Goal: Task Accomplishment & Management: Use online tool/utility

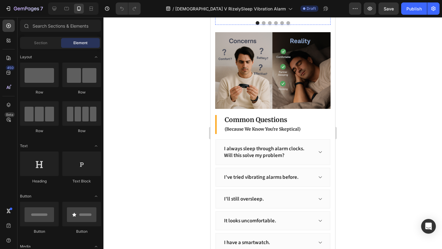
scroll to position [1688, 0]
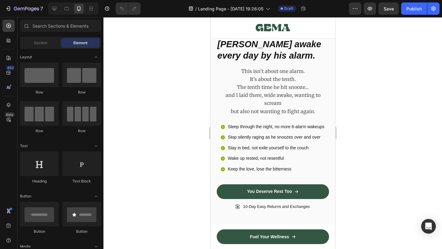
scroll to position [176, 0]
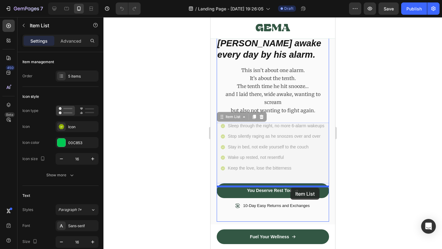
drag, startPoint x: 322, startPoint y: 161, endPoint x: 311, endPoint y: 176, distance: 19.0
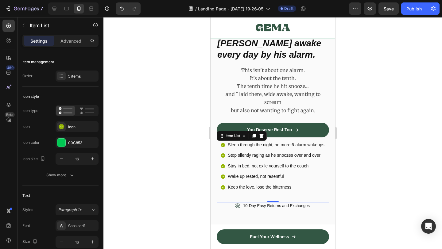
scroll to position [183, 0]
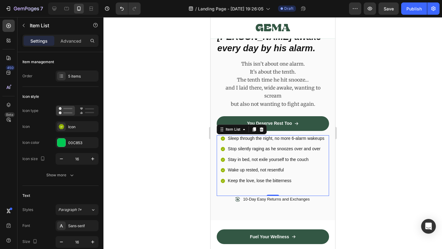
click at [373, 161] on div at bounding box center [272, 133] width 338 height 232
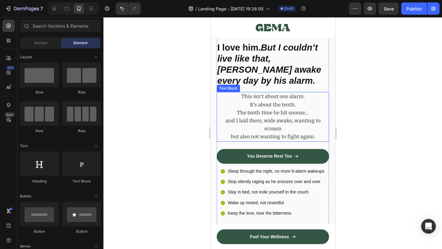
scroll to position [122, 0]
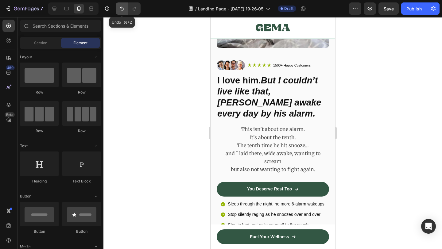
click at [122, 10] on icon "Undo/Redo" at bounding box center [122, 9] width 6 height 6
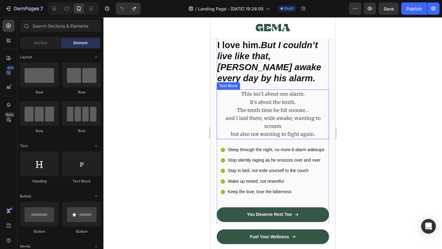
scroll to position [174, 0]
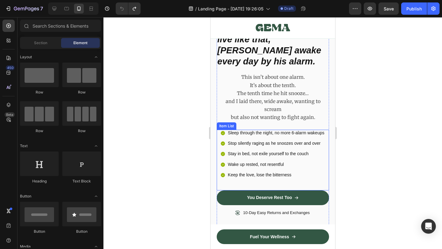
click at [277, 160] on div "Sleep through the night, no more 6-alarm wakeups Stop silently raging as he sno…" at bounding box center [272, 160] width 112 height 61
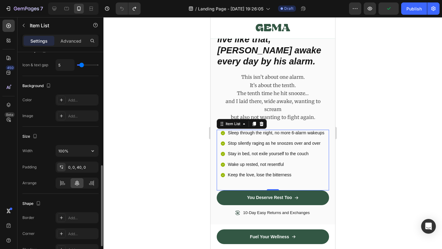
scroll to position [298, 0]
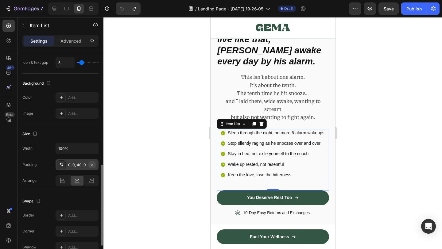
click at [93, 166] on icon "button" at bounding box center [92, 164] width 5 height 5
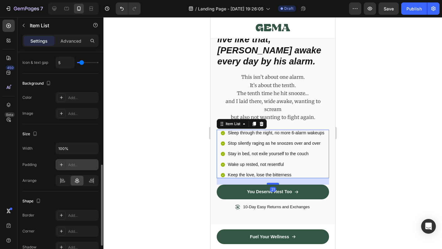
drag, startPoint x: 274, startPoint y: 157, endPoint x: 277, endPoint y: 163, distance: 7.0
click at [277, 183] on div at bounding box center [272, 184] width 12 height 2
type input "100%"
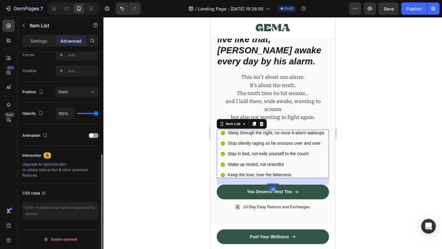
scroll to position [195, 0]
click at [358, 172] on div at bounding box center [272, 133] width 338 height 232
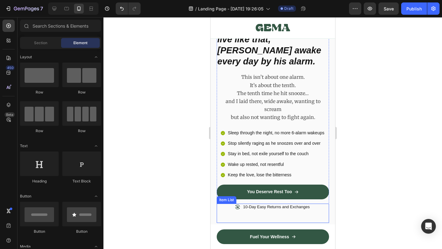
click at [285, 204] on div "10-Day Easy Returns and Exchanges" at bounding box center [272, 213] width 112 height 19
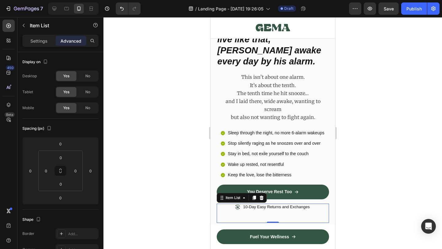
click at [247, 205] on p "10-Day Easy Returns and Exchanges" at bounding box center [276, 207] width 67 height 5
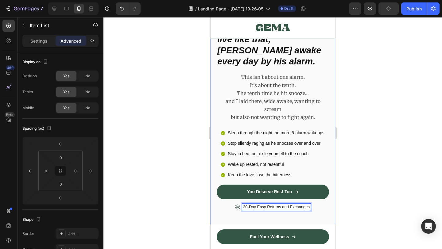
click at [365, 199] on div at bounding box center [272, 133] width 338 height 232
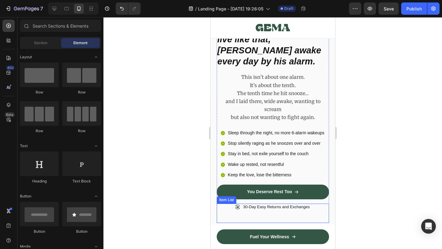
click at [312, 204] on div "30-Day Easy Returns and Exchanges" at bounding box center [272, 213] width 112 height 19
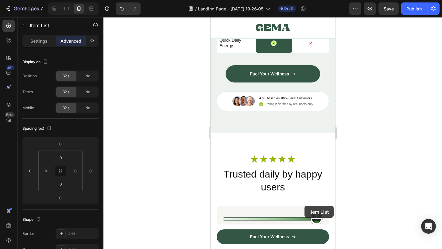
scroll to position [2986, 0]
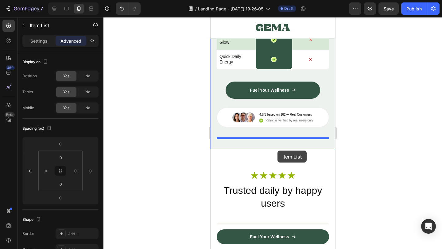
drag, startPoint x: 240, startPoint y: 196, endPoint x: 277, endPoint y: 151, distance: 58.6
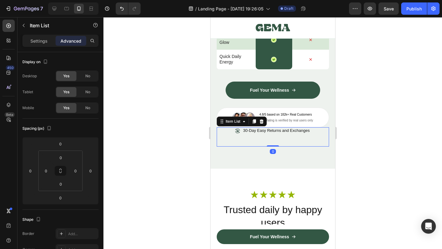
click at [364, 163] on div at bounding box center [272, 133] width 338 height 232
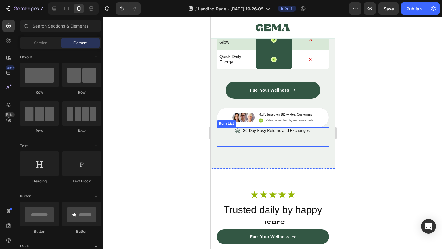
click at [300, 147] on div "30-Day Easy Returns and Exchanges" at bounding box center [272, 136] width 112 height 19
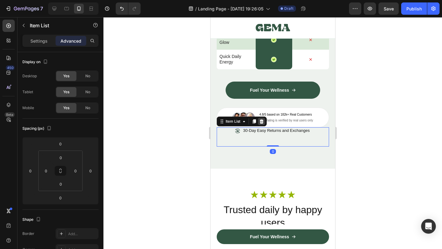
click at [263, 124] on icon at bounding box center [261, 121] width 4 height 4
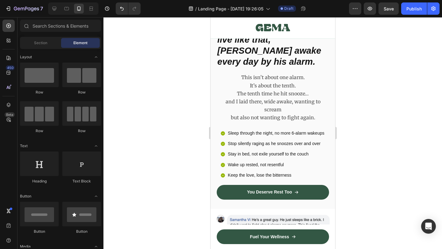
scroll to position [183, 0]
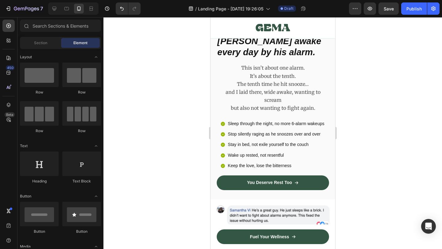
click at [379, 169] on div at bounding box center [272, 133] width 338 height 232
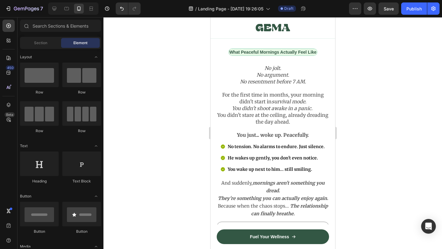
scroll to position [1741, 0]
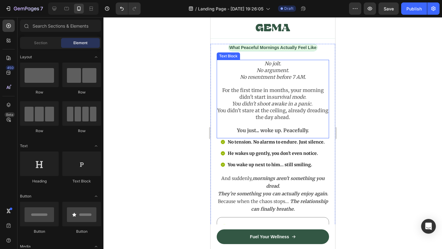
click at [79, 87] on div "Row" at bounding box center [81, 79] width 39 height 33
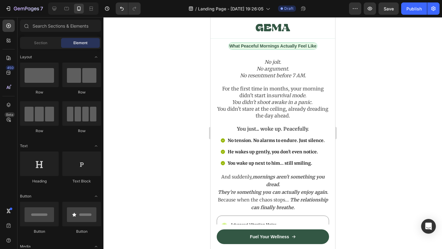
scroll to position [1742, 0]
click at [369, 108] on div at bounding box center [272, 133] width 338 height 232
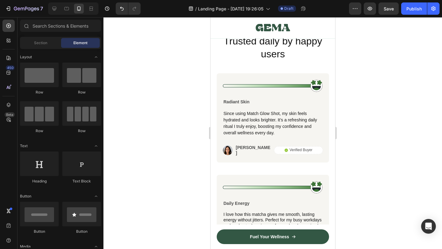
scroll to position [3125, 0]
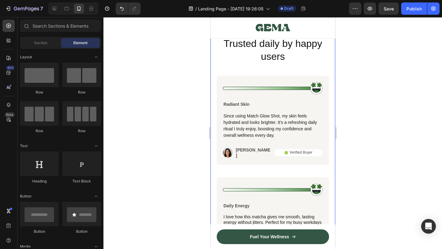
click at [213, 66] on div "Icon Icon Icon Icon Icon Icon List Row Trusted daily by happy users Heading Ima…" at bounding box center [272, 188] width 125 height 373
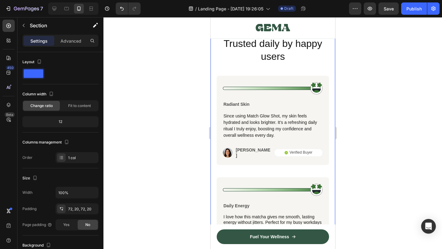
scroll to position [3037, 0]
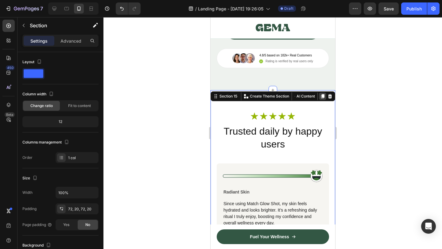
click at [323, 97] on icon at bounding box center [322, 96] width 3 height 4
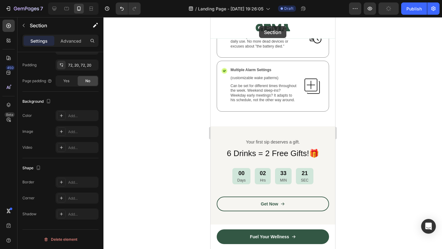
scroll to position [2041, 0]
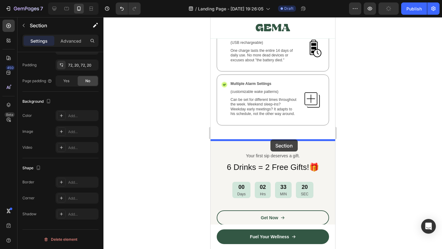
drag, startPoint x: 215, startPoint y: 114, endPoint x: 270, endPoint y: 140, distance: 60.7
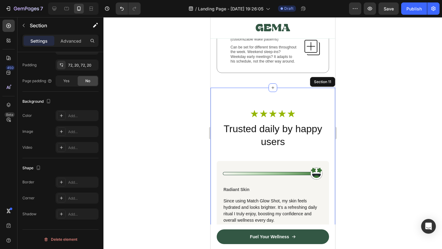
scroll to position [2094, 0]
click at [69, 41] on p "Advanced" at bounding box center [70, 41] width 21 height 6
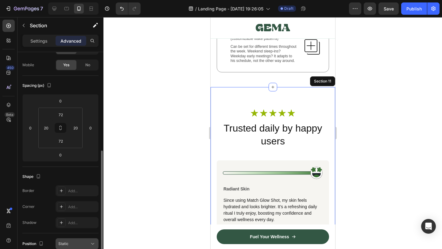
scroll to position [0, 0]
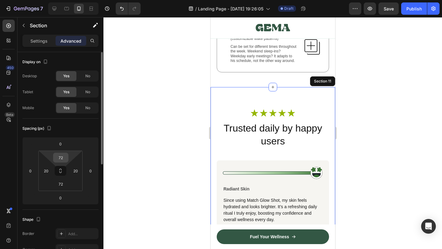
click at [60, 159] on input "72" at bounding box center [61, 157] width 12 height 9
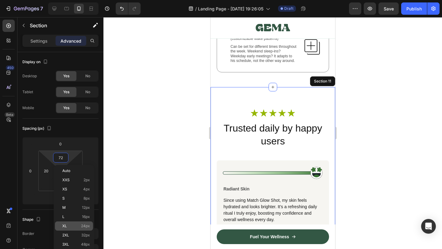
click at [85, 227] on span "24px" at bounding box center [85, 226] width 9 height 4
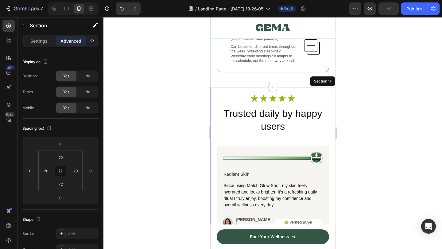
type input "24"
click at [60, 183] on input "72" at bounding box center [61, 184] width 12 height 9
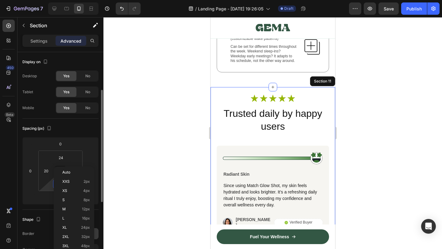
scroll to position [25, 0]
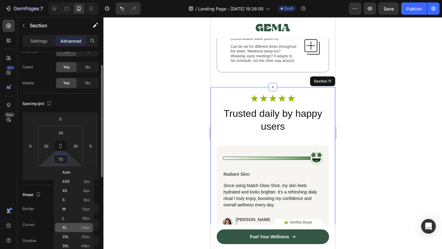
click at [86, 228] on span "24px" at bounding box center [85, 228] width 9 height 4
type input "24"
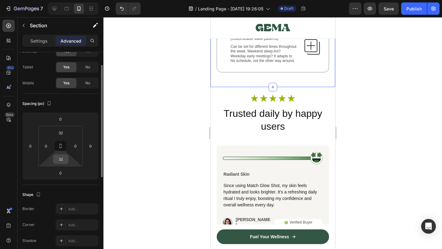
click at [56, 160] on input "32" at bounding box center [61, 159] width 12 height 9
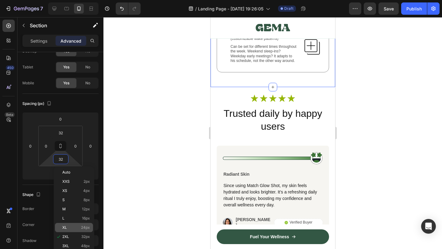
click at [81, 230] on p "XL 24px" at bounding box center [76, 228] width 28 height 4
type input "24"
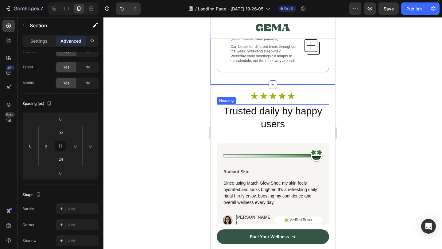
click at [353, 111] on div at bounding box center [272, 133] width 338 height 232
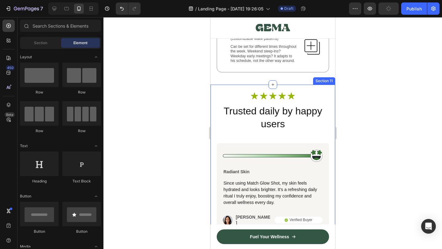
scroll to position [2129, 0]
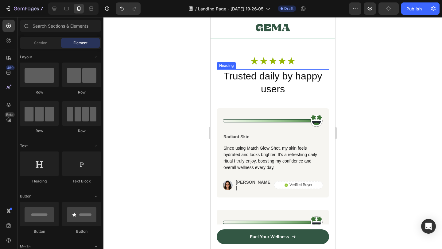
click at [287, 82] on h2 "Trusted daily by happy users" at bounding box center [272, 82] width 112 height 27
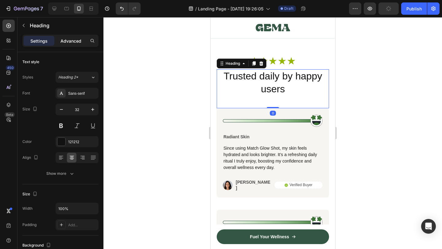
click at [66, 44] on div "Advanced" at bounding box center [71, 41] width 31 height 10
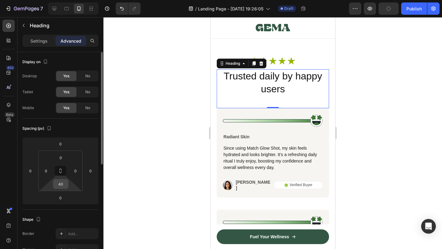
click at [65, 186] on input "40" at bounding box center [61, 184] width 12 height 9
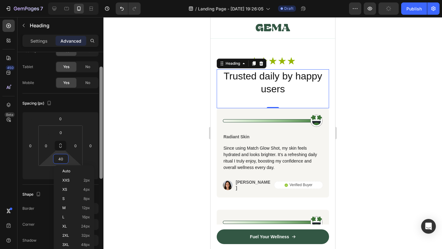
scroll to position [26, 0]
click at [81, 224] on span "24px" at bounding box center [85, 226] width 9 height 4
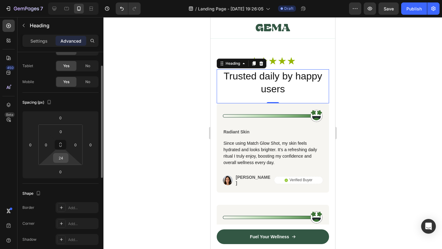
click at [59, 156] on input "24" at bounding box center [61, 157] width 12 height 9
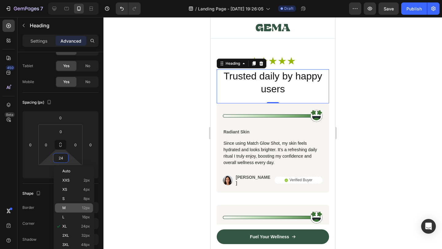
click at [85, 206] on span "12px" at bounding box center [86, 208] width 8 height 4
type input "12"
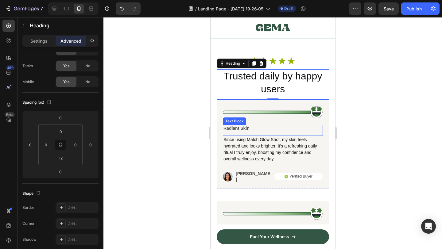
click at [258, 129] on p "Radiant Skin" at bounding box center [272, 129] width 99 height 6
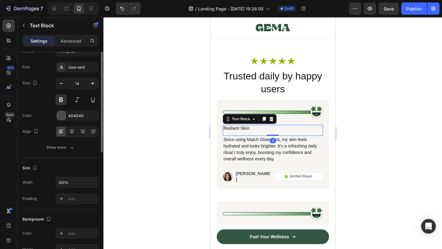
scroll to position [0, 0]
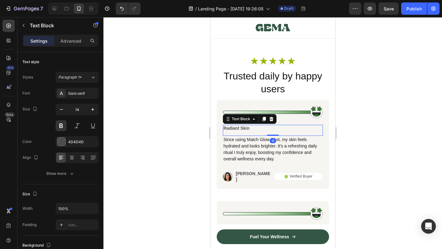
click at [251, 131] on div "Radiant Skin" at bounding box center [272, 128] width 100 height 7
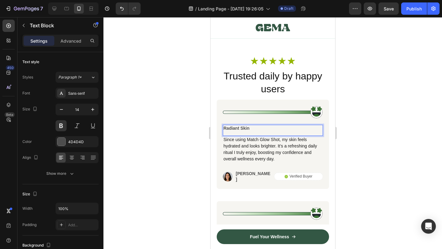
click at [251, 131] on div "Radiant Skin" at bounding box center [272, 128] width 100 height 7
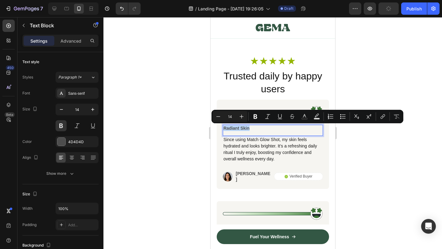
click at [251, 129] on p "Radiant Skin" at bounding box center [272, 129] width 99 height 6
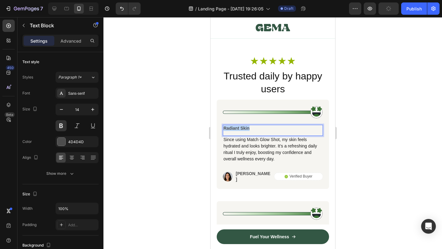
click at [251, 129] on p "Radiant Skin" at bounding box center [272, 129] width 99 height 6
click at [369, 162] on div at bounding box center [272, 133] width 338 height 232
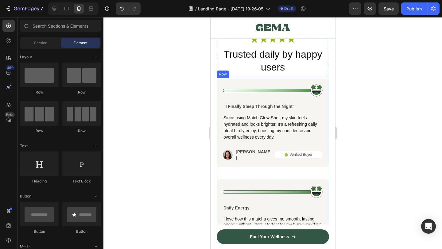
scroll to position [2107, 0]
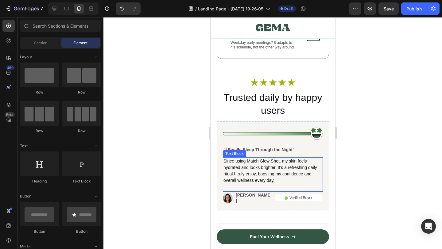
click at [240, 168] on p "Since using Match Glow Shot, my skin feels hydrated and looks brighter. It’s a …" at bounding box center [272, 171] width 99 height 26
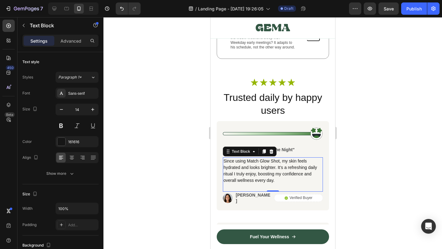
click at [246, 170] on p "Since using Match Glow Shot, my skin feels hydrated and looks brighter. It’s a …" at bounding box center [272, 171] width 99 height 26
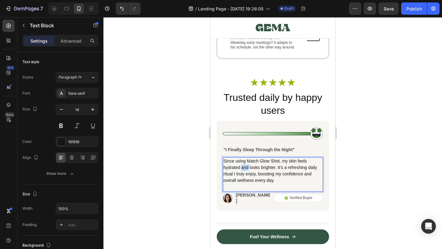
click at [246, 170] on p "Since using Match Glow Shot, my skin feels hydrated and looks brighter. It’s a …" at bounding box center [272, 171] width 99 height 26
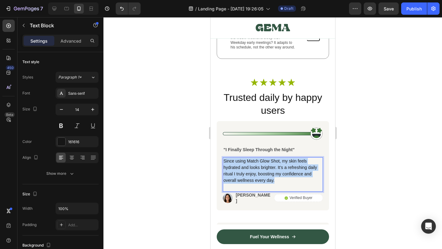
click at [246, 170] on p "Since using Match Glow Shot, my skin feels hydrated and looks brighter. It’s a …" at bounding box center [272, 171] width 99 height 26
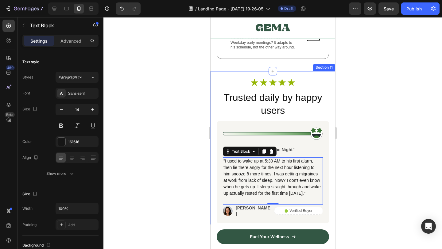
click at [349, 181] on div at bounding box center [272, 133] width 338 height 232
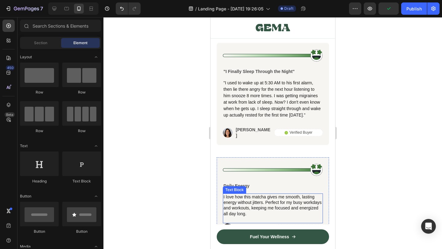
scroll to position [2219, 0]
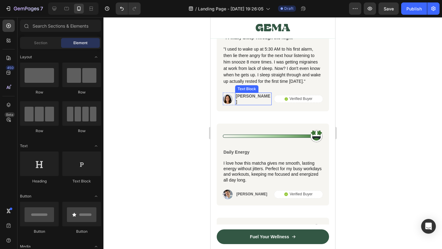
click at [243, 98] on p "[PERSON_NAME]" at bounding box center [252, 98] width 35 height 11
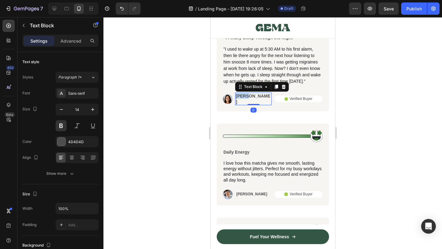
click at [243, 98] on p "[PERSON_NAME]" at bounding box center [252, 98] width 35 height 11
click at [247, 100] on p "[PERSON_NAME]" at bounding box center [252, 98] width 35 height 11
click at [243, 98] on p "[PERSON_NAME]" at bounding box center [252, 98] width 35 height 11
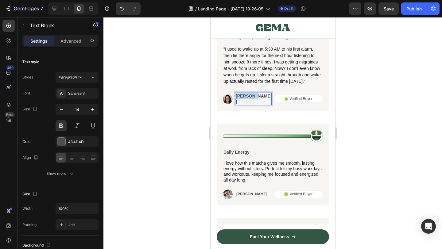
click at [243, 98] on p "[PERSON_NAME]" at bounding box center [252, 98] width 35 height 11
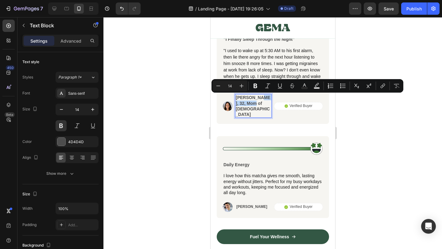
drag, startPoint x: 259, startPoint y: 102, endPoint x: 256, endPoint y: 97, distance: 5.4
click at [256, 97] on p "[PERSON_NAME], 32, Mom of [DEMOGRAPHIC_DATA]" at bounding box center [252, 106] width 35 height 22
click at [258, 87] on icon "Editor contextual toolbar" at bounding box center [255, 86] width 6 height 6
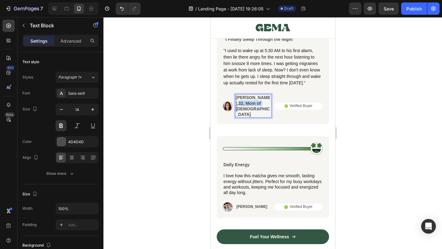
drag, startPoint x: 259, startPoint y: 102, endPoint x: 256, endPoint y: 95, distance: 8.0
click at [256, 95] on p "[PERSON_NAME], 32, Mom of [DEMOGRAPHIC_DATA]" at bounding box center [252, 106] width 35 height 22
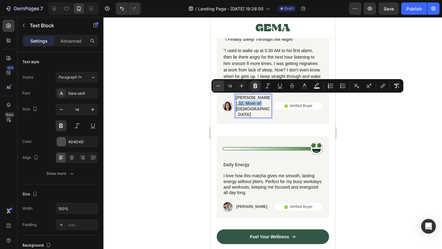
click at [257, 88] on icon "Editor contextual toolbar" at bounding box center [255, 86] width 6 height 6
click at [218, 86] on icon "Editor contextual toolbar" at bounding box center [218, 86] width 6 height 6
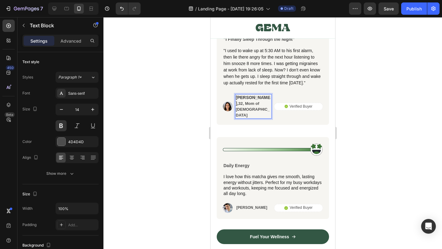
click at [261, 104] on p "[PERSON_NAME], 32, Mom of [DEMOGRAPHIC_DATA]" at bounding box center [252, 106] width 35 height 23
drag, startPoint x: 261, startPoint y: 104, endPoint x: 258, endPoint y: 98, distance: 7.1
click at [258, 98] on div "[PERSON_NAME], 32, Mom of [DEMOGRAPHIC_DATA]" at bounding box center [253, 106] width 37 height 25
click at [247, 98] on div "[PERSON_NAME], 32, Mom of [DEMOGRAPHIC_DATA]" at bounding box center [253, 106] width 37 height 25
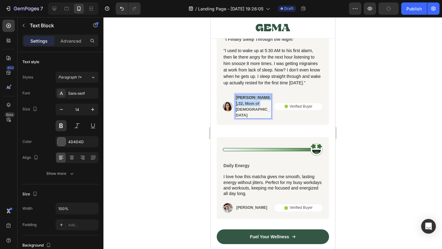
click at [247, 98] on div "[PERSON_NAME], 32, Mom of [DEMOGRAPHIC_DATA]" at bounding box center [253, 106] width 37 height 25
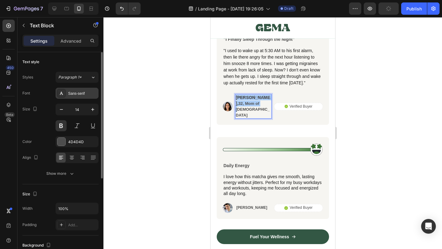
click at [69, 95] on div "Sans-serif" at bounding box center [82, 94] width 29 height 6
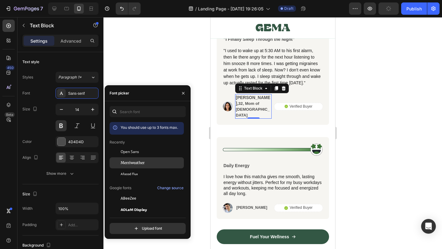
click at [133, 164] on span "Merriweather" at bounding box center [133, 163] width 24 height 6
click at [129, 176] on span "Afacad Flux" at bounding box center [129, 174] width 17 height 6
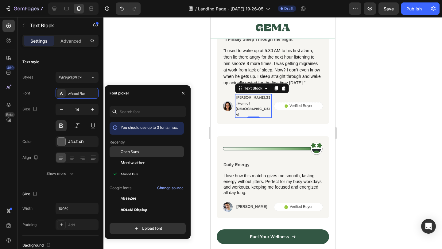
click at [131, 153] on span "Open Sans" at bounding box center [130, 152] width 18 height 6
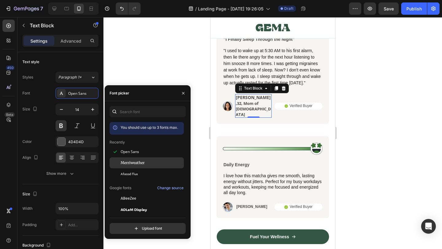
click at [130, 165] on span "Merriweather" at bounding box center [133, 163] width 24 height 6
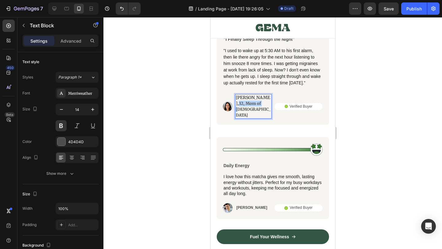
drag, startPoint x: 257, startPoint y: 97, endPoint x: 264, endPoint y: 104, distance: 10.0
click at [264, 104] on p "[PERSON_NAME], 32, Mom of [DEMOGRAPHIC_DATA]" at bounding box center [252, 106] width 35 height 23
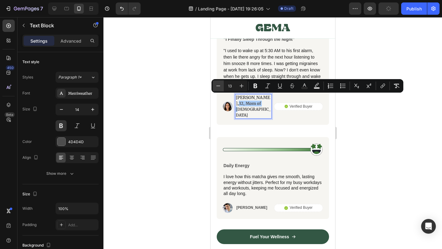
click at [219, 88] on icon "Editor contextual toolbar" at bounding box center [218, 86] width 6 height 6
type input "12"
click at [256, 100] on p "[PERSON_NAME], 32, Mom of [DEMOGRAPHIC_DATA]" at bounding box center [252, 106] width 35 height 23
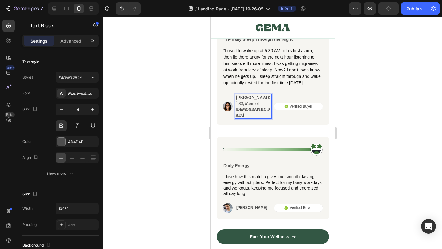
click at [257, 107] on div "Image "I Finally Sleep Through the Night" Text Block "I used to wake up at 5:30…" at bounding box center [272, 68] width 112 height 114
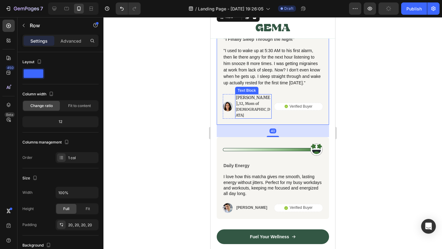
click at [254, 98] on p "[PERSON_NAME], 32, Mom of [DEMOGRAPHIC_DATA]" at bounding box center [252, 106] width 35 height 23
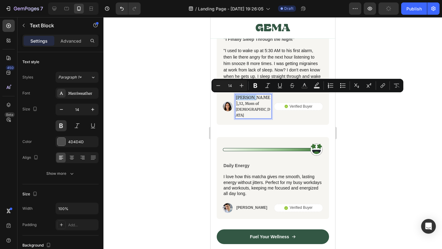
drag, startPoint x: 254, startPoint y: 99, endPoint x: 233, endPoint y: 98, distance: 21.2
click at [255, 84] on icon "Editor contextual toolbar" at bounding box center [255, 86] width 6 height 6
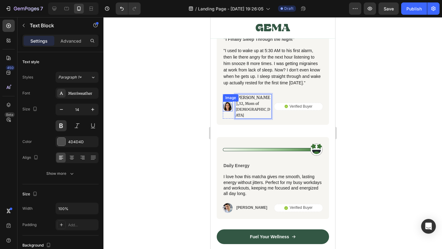
drag, startPoint x: 256, startPoint y: 99, endPoint x: 232, endPoint y: 97, distance: 24.3
click at [232, 97] on div "Image [PERSON_NAME] , 32, Mom of [DEMOGRAPHIC_DATA] Text Block 0 Row" at bounding box center [246, 106] width 49 height 25
click at [251, 99] on strong "[PERSON_NAME]" at bounding box center [252, 100] width 34 height 11
drag, startPoint x: 256, startPoint y: 99, endPoint x: 238, endPoint y: 97, distance: 17.7
click at [229, 98] on div "Image [PERSON_NAME] , 32, Mom of [DEMOGRAPHIC_DATA] Text Block 0 Row" at bounding box center [246, 106] width 49 height 25
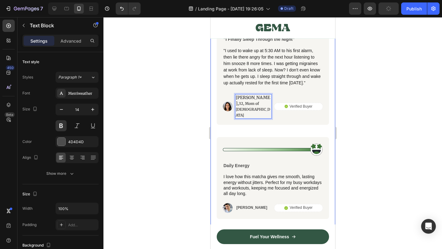
click at [370, 127] on div at bounding box center [272, 133] width 338 height 232
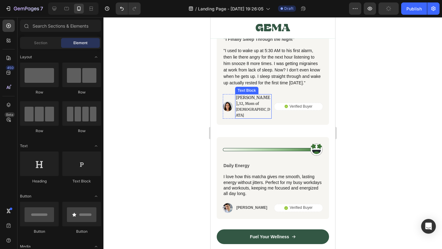
click at [253, 99] on strong "[PERSON_NAME]" at bounding box center [252, 100] width 34 height 11
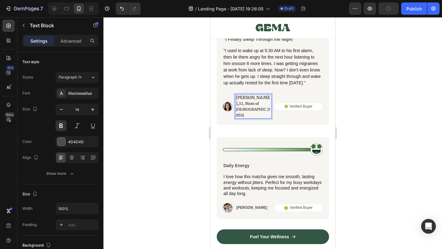
click at [253, 99] on strong "[PERSON_NAME]" at bounding box center [252, 100] width 34 height 11
drag, startPoint x: 254, startPoint y: 99, endPoint x: 235, endPoint y: 98, distance: 18.7
click at [235, 98] on p "[PERSON_NAME] , 32, Mom of [DEMOGRAPHIC_DATA]" at bounding box center [252, 106] width 35 height 23
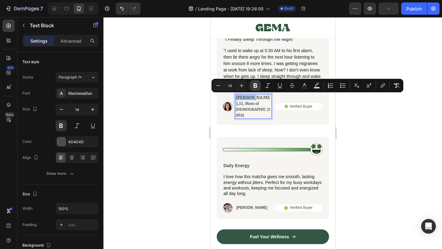
click at [255, 88] on icon "Editor contextual toolbar" at bounding box center [255, 85] width 4 height 5
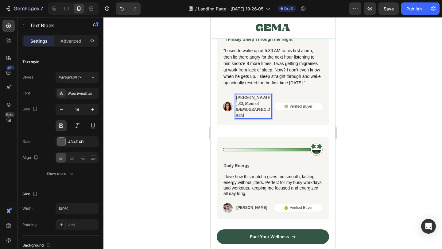
click at [255, 88] on div ""I used to wake up at 5:30 AM to his first alarm, then lie there angry for the …" at bounding box center [272, 70] width 100 height 47
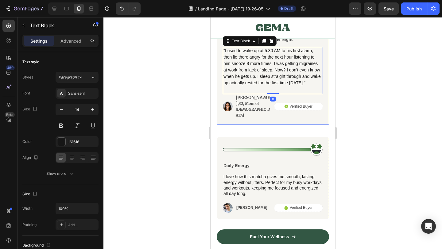
click at [260, 107] on div "Image "I Finally Sleep Through the Night" Text Block "I used to wake up at 5:30…" at bounding box center [272, 68] width 112 height 114
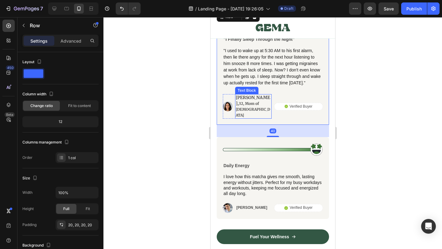
click at [255, 102] on p "[PERSON_NAME], 32, Mom of [DEMOGRAPHIC_DATA]" at bounding box center [252, 106] width 35 height 23
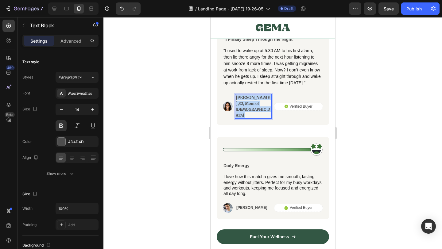
drag, startPoint x: 255, startPoint y: 105, endPoint x: 258, endPoint y: 98, distance: 8.0
click at [258, 98] on p "[PERSON_NAME], 32, Mom of [DEMOGRAPHIC_DATA]" at bounding box center [252, 106] width 35 height 23
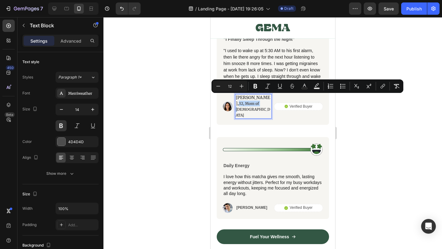
drag, startPoint x: 257, startPoint y: 102, endPoint x: 256, endPoint y: 97, distance: 5.1
click at [256, 97] on p "[PERSON_NAME], 32, Mom of [DEMOGRAPHIC_DATA]" at bounding box center [252, 106] width 35 height 23
click at [267, 89] on icon "Editor contextual toolbar" at bounding box center [268, 86] width 6 height 6
click at [264, 105] on p "[PERSON_NAME], 32, Mom of [DEMOGRAPHIC_DATA]" at bounding box center [252, 106] width 35 height 23
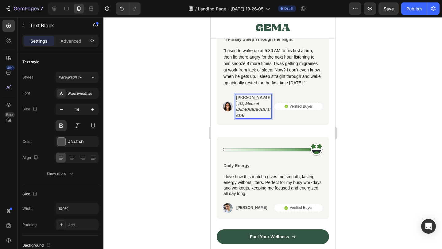
click at [357, 146] on div at bounding box center [272, 133] width 338 height 232
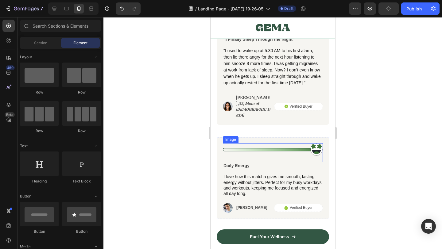
scroll to position [2203, 0]
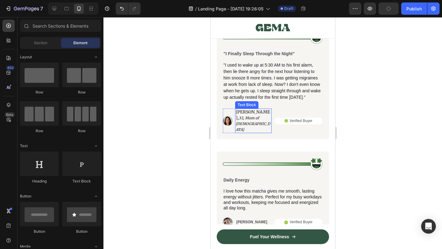
click at [256, 116] on icon "32, Mom of [DEMOGRAPHIC_DATA]" at bounding box center [252, 124] width 34 height 16
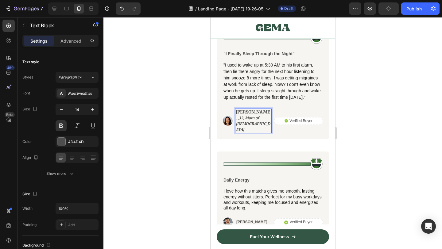
click at [256, 116] on icon "32, Mom of [DEMOGRAPHIC_DATA]" at bounding box center [252, 124] width 34 height 16
drag, startPoint x: 257, startPoint y: 113, endPoint x: 261, endPoint y: 119, distance: 8.1
click at [261, 119] on p "[PERSON_NAME], 32, Mom of [DEMOGRAPHIC_DATA]" at bounding box center [252, 120] width 35 height 23
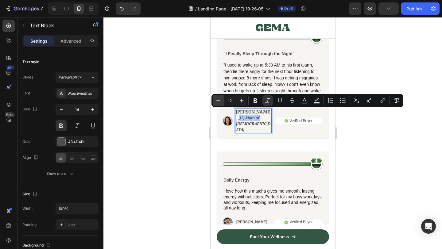
click at [218, 100] on icon "Editor contextual toolbar" at bounding box center [218, 100] width 4 height 0
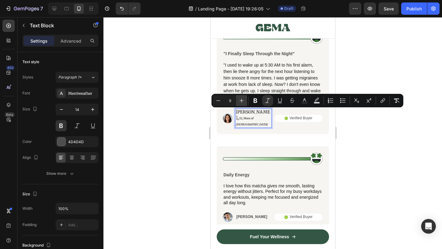
click at [240, 102] on icon "Editor contextual toolbar" at bounding box center [241, 101] width 6 height 6
type input "10"
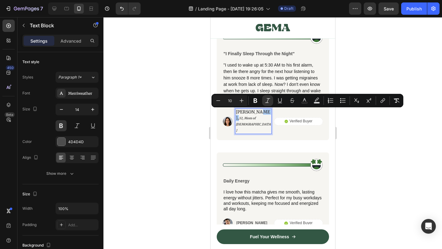
click at [377, 153] on div at bounding box center [272, 133] width 338 height 232
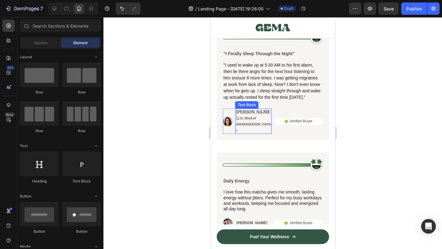
click at [248, 113] on p "[PERSON_NAME], 32, Mom of [DEMOGRAPHIC_DATA]" at bounding box center [252, 121] width 35 height 24
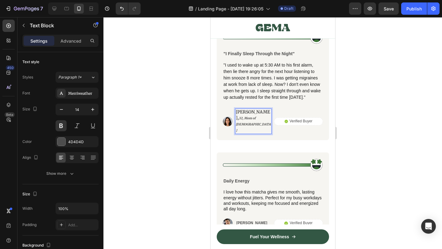
click at [253, 113] on p "[PERSON_NAME], 32, Mom of [DEMOGRAPHIC_DATA]" at bounding box center [252, 121] width 35 height 24
drag, startPoint x: 254, startPoint y: 113, endPoint x: 249, endPoint y: 113, distance: 5.5
click at [249, 113] on p "[PERSON_NAME], 32, Mom of [DEMOGRAPHIC_DATA]" at bounding box center [252, 121] width 35 height 24
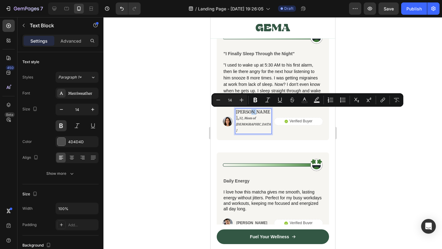
click at [255, 113] on p "[PERSON_NAME], 32, Mom of [DEMOGRAPHIC_DATA]" at bounding box center [252, 121] width 35 height 24
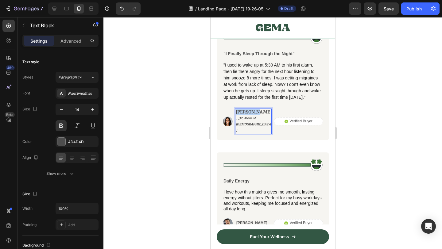
drag, startPoint x: 256, startPoint y: 113, endPoint x: 233, endPoint y: 110, distance: 23.0
click at [233, 110] on div "Image [PERSON_NAME], 32, Mom of [DEMOGRAPHIC_DATA] Text Block 0 Row" at bounding box center [246, 121] width 49 height 25
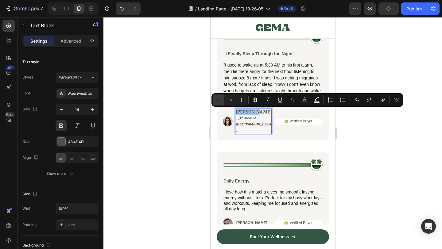
click at [217, 100] on icon "Editor contextual toolbar" at bounding box center [218, 100] width 6 height 6
click at [241, 100] on icon "Editor contextual toolbar" at bounding box center [242, 100] width 4 height 4
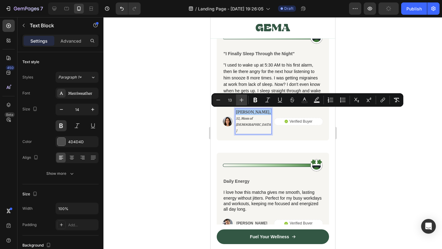
click at [245, 102] on button "Plus" at bounding box center [241, 100] width 11 height 11
type input "14"
click at [355, 155] on div at bounding box center [272, 133] width 338 height 232
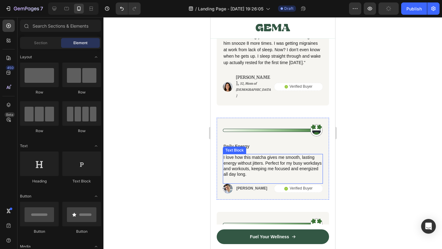
scroll to position [2176, 0]
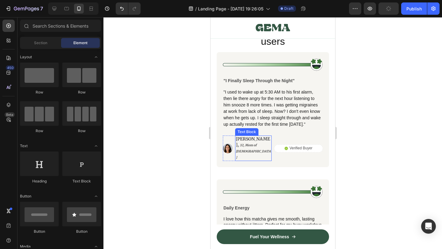
click at [249, 139] on span "[PERSON_NAME]," at bounding box center [252, 141] width 34 height 11
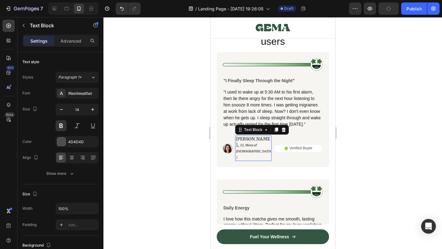
click at [249, 139] on span "[PERSON_NAME]," at bounding box center [252, 141] width 34 height 11
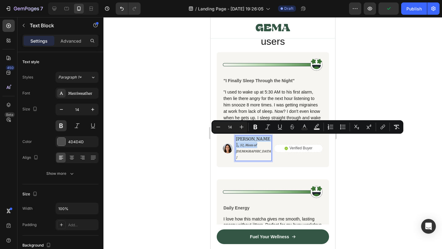
click at [257, 143] on icon "32, Mom of [DEMOGRAPHIC_DATA]" at bounding box center [252, 151] width 35 height 16
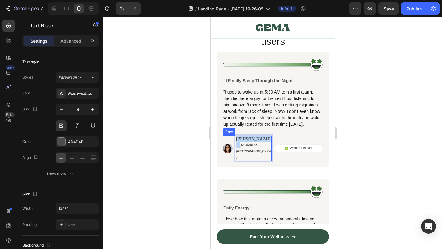
drag, startPoint x: 256, startPoint y: 140, endPoint x: 232, endPoint y: 137, distance: 24.2
click at [232, 137] on div "Image [PERSON_NAME], 32, Mom of [DEMOGRAPHIC_DATA] Text Block 0 Row" at bounding box center [246, 148] width 49 height 25
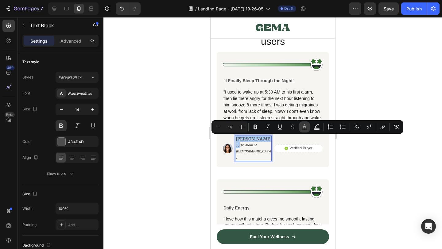
click at [302, 127] on icon "Editor contextual toolbar" at bounding box center [304, 127] width 6 height 6
type input "4D4D4D"
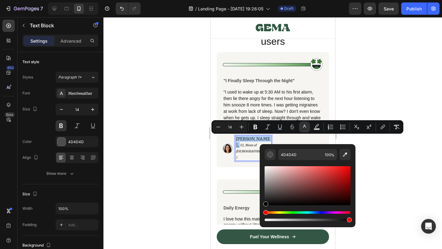
drag, startPoint x: 283, startPoint y: 181, endPoint x: 263, endPoint y: 209, distance: 34.3
click at [263, 209] on div "4D4D4D 100 %" at bounding box center [308, 183] width 96 height 78
type input "000000"
click at [375, 186] on div at bounding box center [272, 133] width 338 height 232
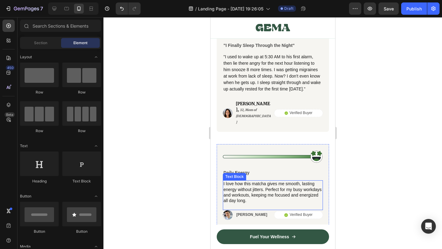
scroll to position [2178, 0]
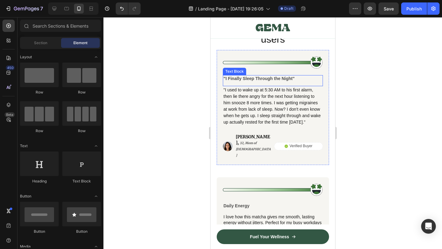
click at [253, 78] on p ""I Finally Sleep Through the Night"" at bounding box center [272, 79] width 99 height 6
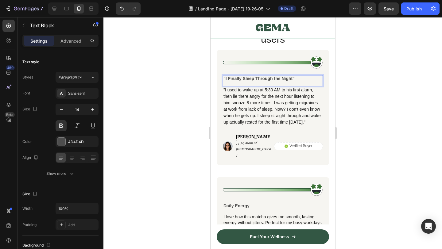
click at [253, 78] on p ""I Finally Sleep Through the Night"" at bounding box center [272, 79] width 99 height 6
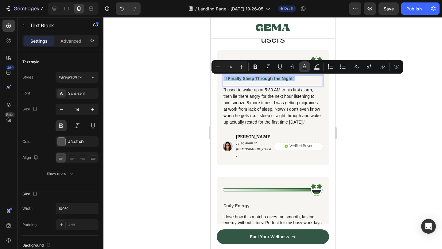
click at [304, 66] on icon "Editor contextual toolbar" at bounding box center [304, 65] width 3 height 3
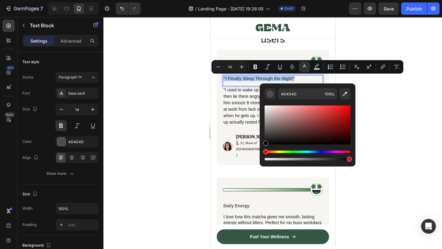
drag, startPoint x: 271, startPoint y: 128, endPoint x: 261, endPoint y: 154, distance: 28.4
click at [261, 154] on div "4D4D4D 100 %" at bounding box center [308, 122] width 96 height 78
click at [409, 143] on div at bounding box center [272, 133] width 338 height 232
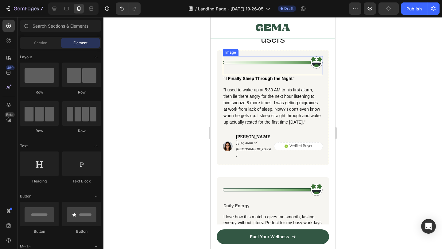
click at [265, 64] on img at bounding box center [272, 62] width 100 height 13
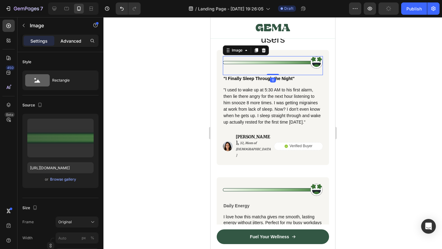
click at [69, 40] on p "Advanced" at bounding box center [70, 41] width 21 height 6
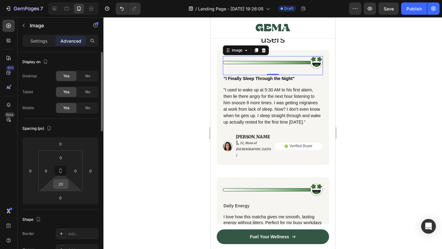
click at [62, 184] on input "20" at bounding box center [61, 184] width 12 height 9
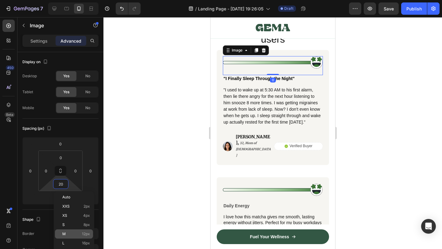
click at [85, 237] on div "M 12px" at bounding box center [74, 234] width 38 height 9
type input "12"
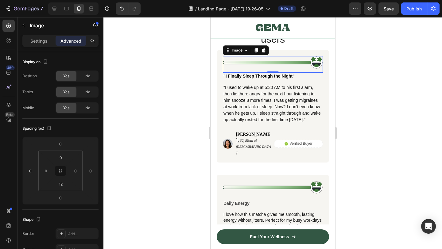
click at [159, 176] on div at bounding box center [272, 133] width 338 height 232
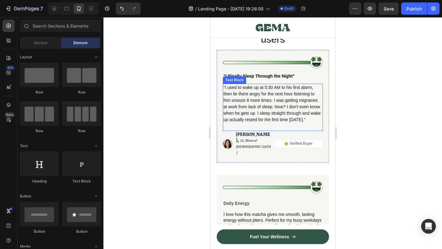
click at [254, 107] on p ""I used to wake up at 5:30 AM to his first alarm, then lie there angry for the …" at bounding box center [272, 103] width 99 height 39
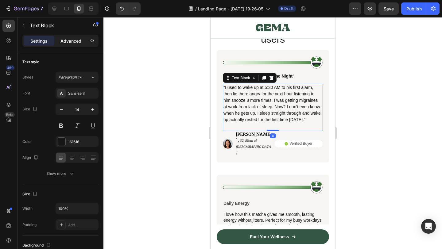
click at [72, 41] on p "Advanced" at bounding box center [70, 41] width 21 height 6
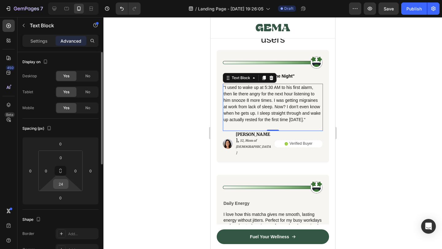
click at [62, 185] on input "24" at bounding box center [61, 184] width 12 height 9
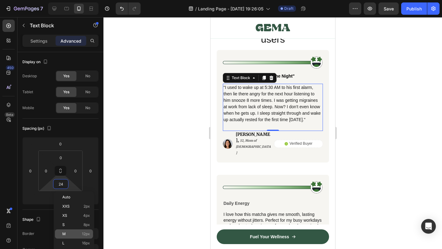
click at [84, 235] on span "12px" at bounding box center [86, 234] width 8 height 4
type input "12"
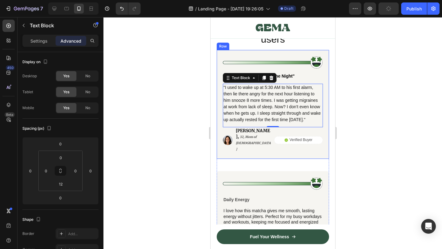
click at [269, 144] on div "Image "I Finally Sleep Through the Night" Text Block "I used to wake up at 5:30…" at bounding box center [272, 104] width 112 height 109
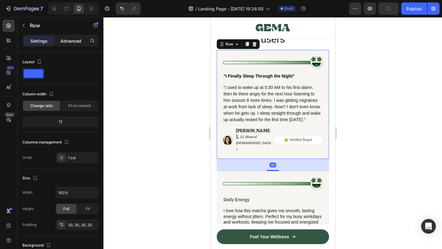
click at [71, 37] on div "Advanced" at bounding box center [71, 41] width 31 height 10
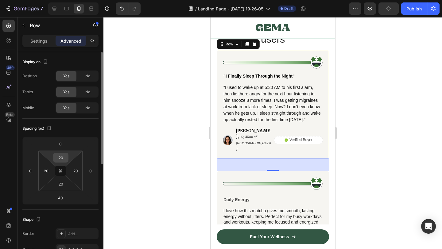
click at [60, 160] on input "20" at bounding box center [61, 157] width 12 height 9
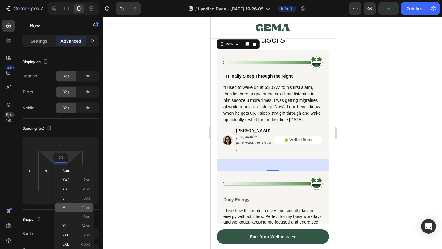
click at [83, 211] on div "M 12px" at bounding box center [74, 207] width 38 height 9
type input "12"
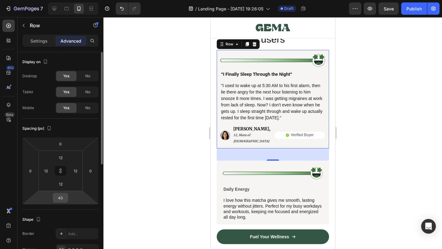
click at [64, 199] on input "40" at bounding box center [60, 197] width 12 height 9
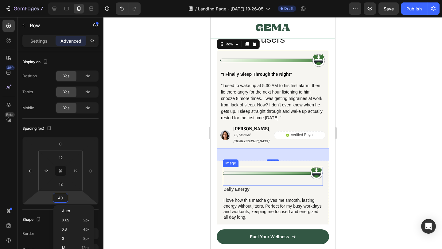
click at [361, 168] on div at bounding box center [272, 133] width 338 height 232
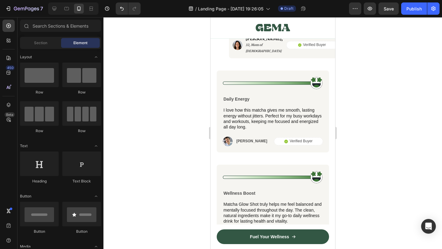
drag, startPoint x: 372, startPoint y: 154, endPoint x: 89, endPoint y: 96, distance: 288.8
click at [372, 154] on div at bounding box center [272, 133] width 338 height 232
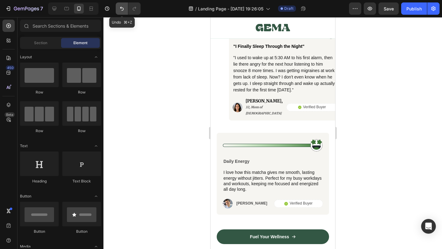
click at [121, 10] on icon "Undo/Redo" at bounding box center [122, 9] width 6 height 6
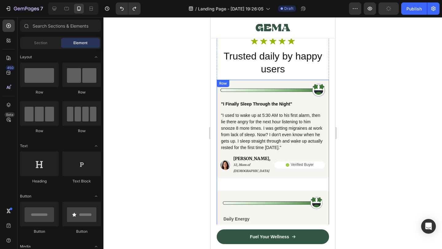
click at [372, 130] on div at bounding box center [272, 133] width 338 height 232
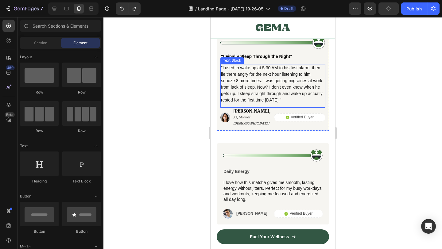
scroll to position [2223, 0]
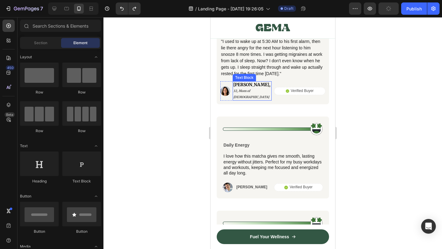
click at [243, 92] on p "[PERSON_NAME], 32, Mom of [DEMOGRAPHIC_DATA]" at bounding box center [252, 91] width 38 height 18
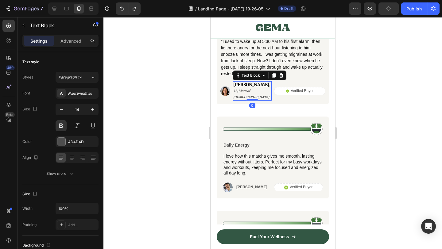
click at [240, 92] on p "[PERSON_NAME], 32, Mom of [DEMOGRAPHIC_DATA]" at bounding box center [252, 91] width 38 height 18
click at [394, 154] on div at bounding box center [272, 133] width 338 height 232
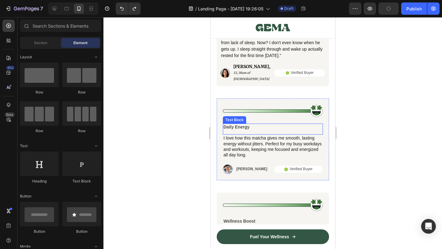
scroll to position [2246, 0]
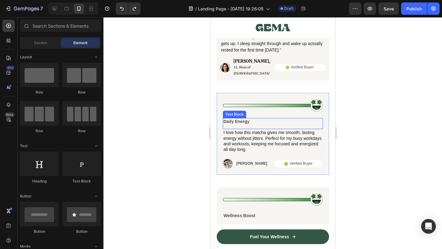
click at [248, 119] on p "Daily Energy" at bounding box center [272, 122] width 99 height 6
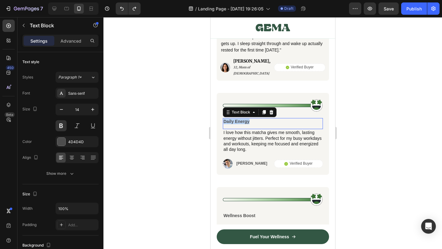
click at [248, 119] on p "Daily Energy" at bounding box center [272, 122] width 99 height 6
click at [350, 152] on div at bounding box center [272, 133] width 338 height 232
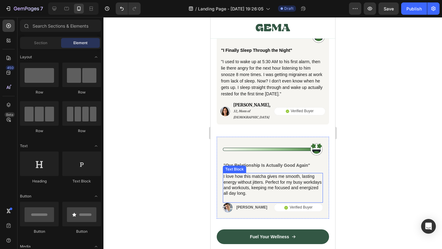
scroll to position [2202, 0]
click at [258, 174] on p "I love how this matcha gives me smooth, lasting energy without jitters. Perfect…" at bounding box center [272, 185] width 99 height 22
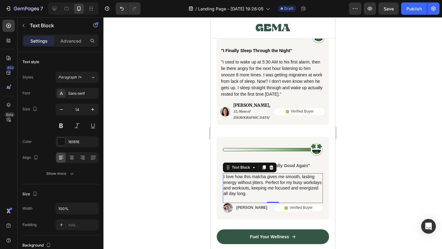
click at [261, 183] on p "I love how this matcha gives me smooth, lasting energy without jitters. Perfect…" at bounding box center [272, 185] width 99 height 22
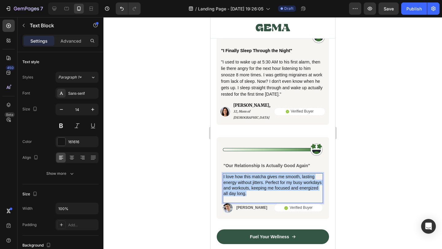
click at [261, 183] on p "I love how this matcha gives me smooth, lasting energy without jitters. Perfect…" at bounding box center [272, 185] width 99 height 22
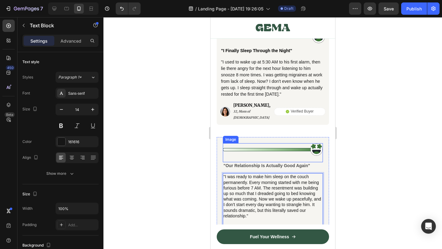
click at [382, 186] on div at bounding box center [272, 133] width 338 height 232
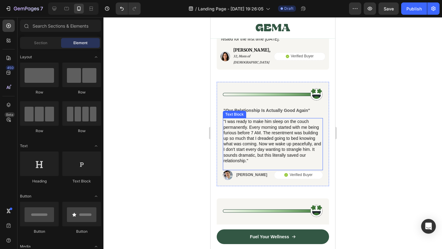
scroll to position [2258, 0]
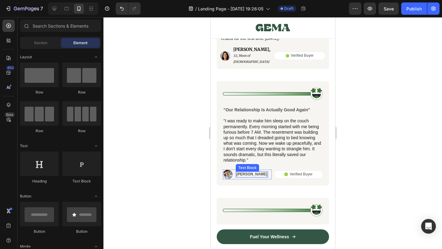
click at [244, 172] on p "[PERSON_NAME]" at bounding box center [251, 174] width 31 height 5
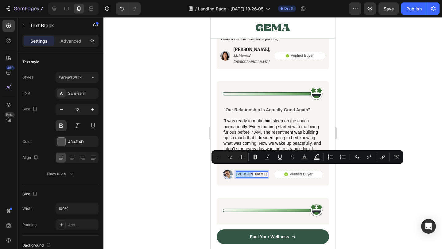
scroll to position [2256, 0]
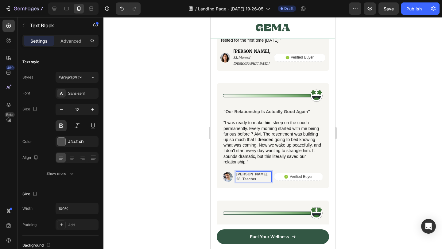
click at [257, 172] on p "[PERSON_NAME], 28, Teacher" at bounding box center [253, 177] width 35 height 10
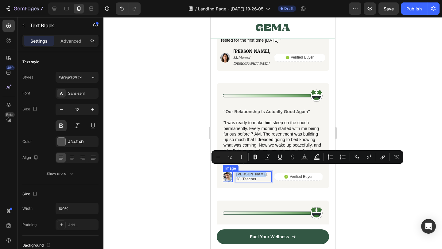
drag, startPoint x: 256, startPoint y: 169, endPoint x: 229, endPoint y: 168, distance: 26.7
click at [229, 172] on div "Image [PERSON_NAME], 28, Teacher Text Block 0 Row" at bounding box center [246, 177] width 49 height 11
click at [246, 157] on button "Plus" at bounding box center [241, 157] width 11 height 11
type input "14"
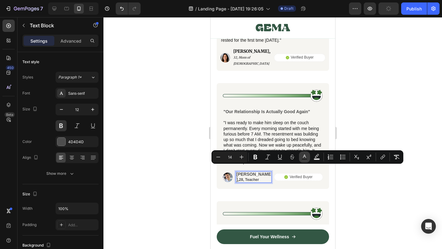
click at [306, 159] on rect "Editor contextual toolbar" at bounding box center [305, 160] width 6 height 2
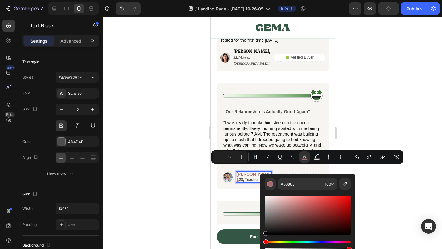
type input "000000"
drag, startPoint x: 296, startPoint y: 209, endPoint x: 263, endPoint y: 236, distance: 42.7
click at [263, 236] on div "000000 100 %" at bounding box center [308, 213] width 96 height 78
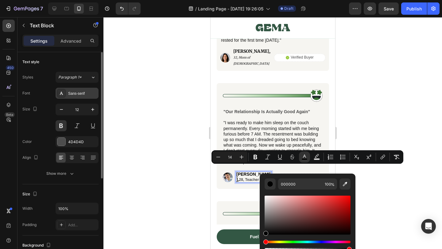
click at [75, 93] on div "Sans-serif" at bounding box center [82, 94] width 29 height 6
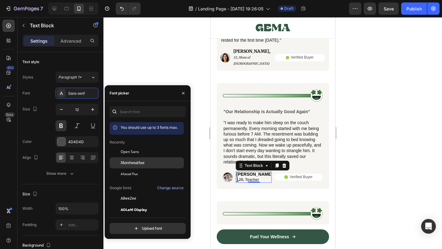
click at [137, 164] on span "Merriweather" at bounding box center [133, 163] width 24 height 6
click at [375, 162] on div at bounding box center [272, 133] width 338 height 232
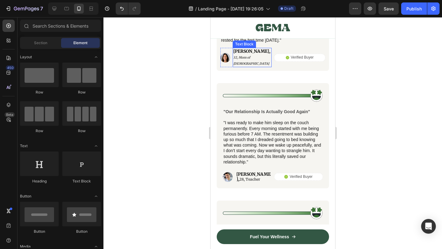
click at [245, 53] on span "[PERSON_NAME]," at bounding box center [251, 51] width 37 height 6
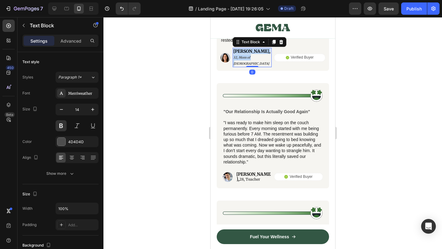
click at [245, 53] on span "[PERSON_NAME]," at bounding box center [251, 51] width 37 height 6
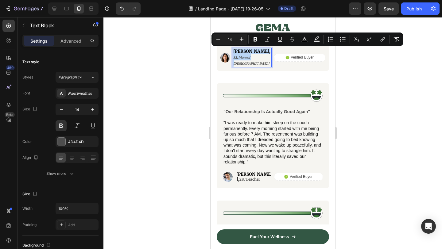
click at [270, 53] on span "Rich Text Editor. Editing area: main" at bounding box center [270, 51] width 0 height 6
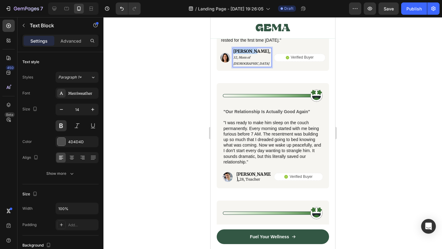
drag, startPoint x: 253, startPoint y: 53, endPoint x: 230, endPoint y: 53, distance: 22.7
click at [230, 53] on div "Image [PERSON_NAME], 32, Mom of [DEMOGRAPHIC_DATA] Text Block 0 Row" at bounding box center [245, 57] width 51 height 19
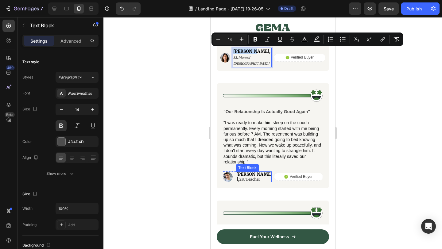
click at [253, 172] on span "[PERSON_NAME]," at bounding box center [253, 177] width 34 height 10
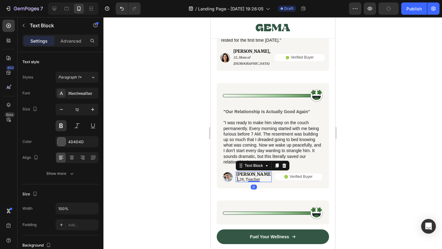
click at [257, 172] on span "[PERSON_NAME]," at bounding box center [253, 177] width 34 height 10
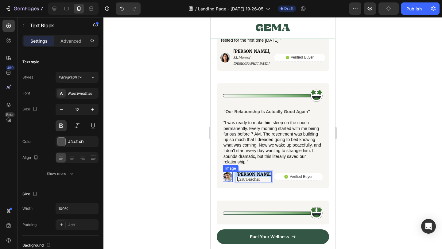
drag, startPoint x: 260, startPoint y: 170, endPoint x: 232, endPoint y: 168, distance: 28.0
click at [232, 172] on div "Image [PERSON_NAME], 28, Teacher Text Block 0 Row" at bounding box center [246, 177] width 49 height 11
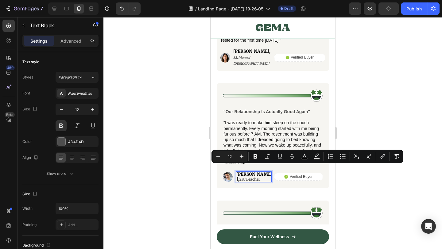
click at [263, 172] on p "[PERSON_NAME], 28, Teacher" at bounding box center [253, 177] width 35 height 10
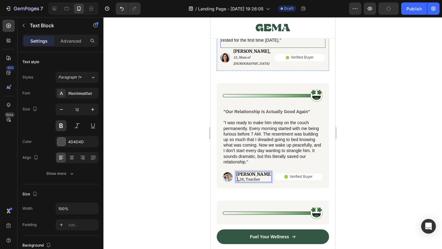
click at [256, 56] on icon "32, Mom of [DEMOGRAPHIC_DATA]" at bounding box center [251, 61] width 36 height 10
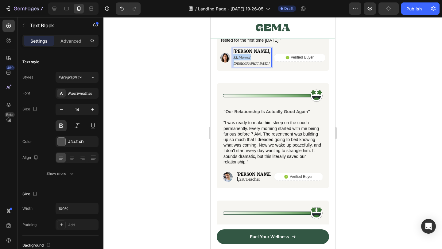
drag, startPoint x: 254, startPoint y: 52, endPoint x: 267, endPoint y: 63, distance: 17.2
click at [267, 63] on div "Image "I Finally Sleep Through the Night" Text Block "I used to wake up at 5:30…" at bounding box center [272, 21] width 112 height 99
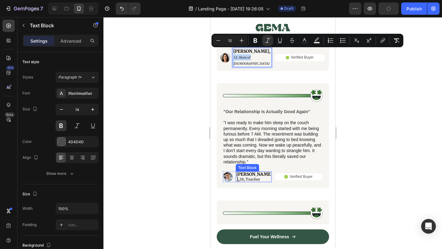
click at [262, 172] on p "[PERSON_NAME], 28, Teacher" at bounding box center [253, 177] width 35 height 10
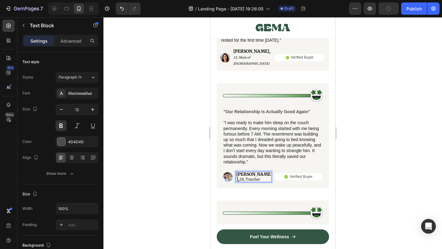
click at [262, 172] on p "[PERSON_NAME], 28, Teacher" at bounding box center [253, 177] width 35 height 10
drag, startPoint x: 261, startPoint y: 169, endPoint x: 267, endPoint y: 175, distance: 8.0
click at [267, 175] on p "[PERSON_NAME], 28, Teacher" at bounding box center [253, 177] width 35 height 10
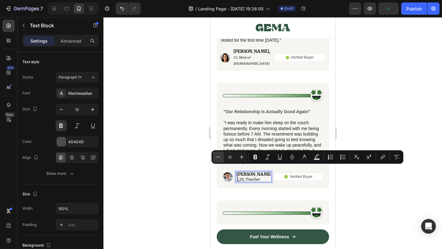
click at [218, 158] on icon "Editor contextual toolbar" at bounding box center [218, 157] width 6 height 6
type input "10"
click at [362, 187] on div at bounding box center [272, 133] width 338 height 232
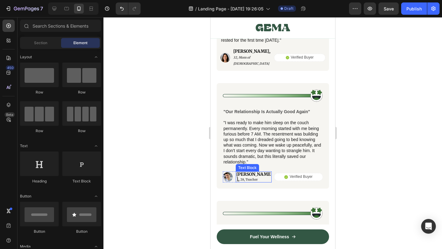
click at [257, 178] on span "28, Teacher" at bounding box center [248, 180] width 17 height 4
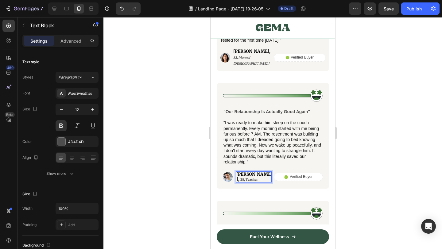
click at [257, 178] on span "28, Teacher" at bounding box center [248, 180] width 17 height 4
drag, startPoint x: 261, startPoint y: 170, endPoint x: 269, endPoint y: 172, distance: 8.7
click at [268, 174] on p "[PERSON_NAME], 28, Teacher" at bounding box center [253, 177] width 35 height 10
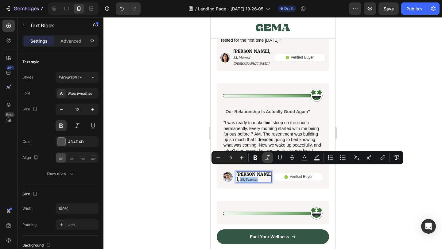
click at [270, 157] on icon "Editor contextual toolbar" at bounding box center [268, 158] width 6 height 6
click at [366, 192] on div at bounding box center [272, 133] width 338 height 232
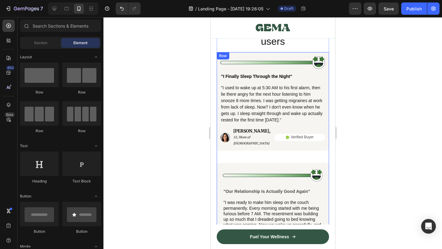
scroll to position [2176, 0]
click at [286, 64] on img at bounding box center [272, 63] width 105 height 14
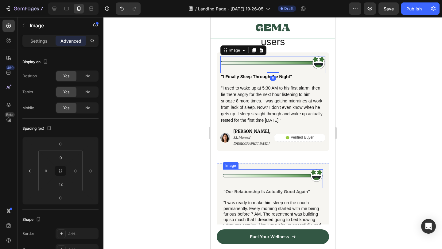
click at [272, 177] on div "Image" at bounding box center [272, 178] width 100 height 19
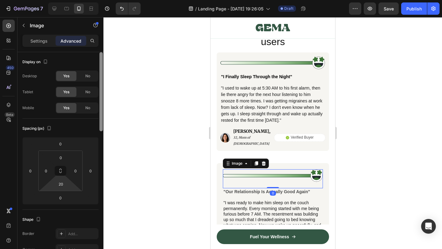
click at [62, 180] on input "20" at bounding box center [61, 184] width 12 height 9
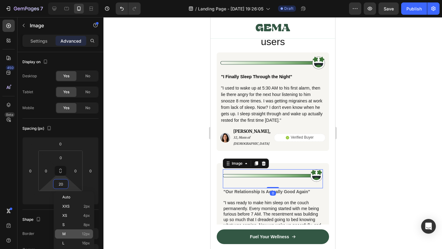
click at [89, 236] on div "M 12px" at bounding box center [74, 234] width 38 height 9
type input "12"
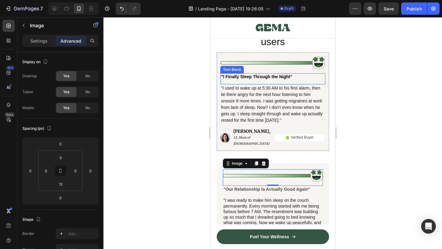
click at [270, 75] on span ""I Finally Sleep Through the Night"" at bounding box center [256, 76] width 71 height 5
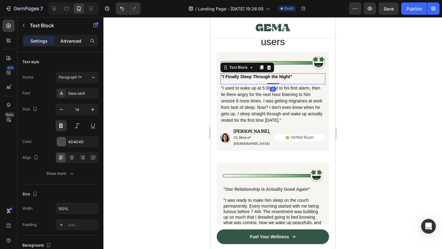
click at [72, 42] on p "Advanced" at bounding box center [70, 41] width 21 height 6
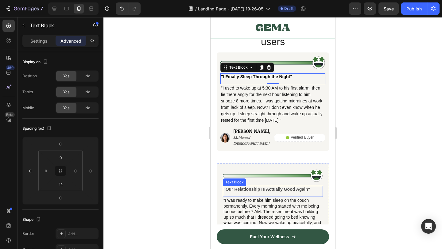
click at [276, 187] on p ""Our Relationship Is Actually Good Again"" at bounding box center [272, 190] width 99 height 6
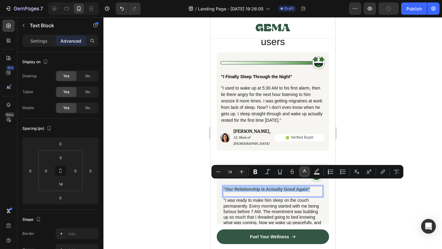
click at [305, 172] on icon "Editor contextual toolbar" at bounding box center [304, 172] width 6 height 6
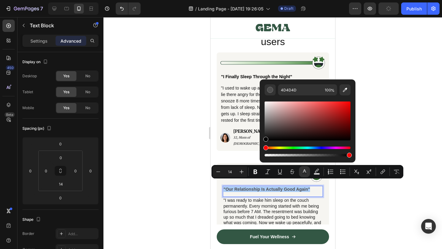
drag, startPoint x: 270, startPoint y: 131, endPoint x: 265, endPoint y: 148, distance: 18.2
click at [265, 148] on div "Editor contextual toolbar" at bounding box center [308, 128] width 86 height 57
type input "000000"
click at [268, 203] on p ""I was ready to make him sleep on the couch permanently. Every morning started …" at bounding box center [272, 220] width 99 height 45
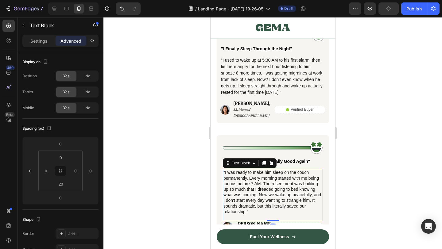
scroll to position [2213, 0]
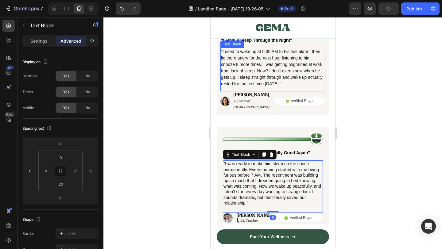
click at [253, 73] on p ""I used to wake up at 5:30 AM to his first alarm, then lie there angry for the …" at bounding box center [273, 67] width 104 height 39
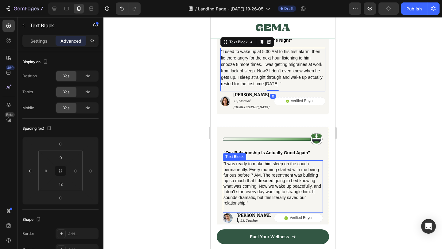
click at [265, 172] on p ""I was ready to make him sleep on the couch permanently. Every morning started …" at bounding box center [272, 183] width 99 height 45
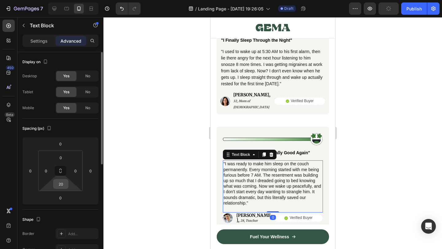
click at [66, 183] on input "20" at bounding box center [61, 184] width 12 height 9
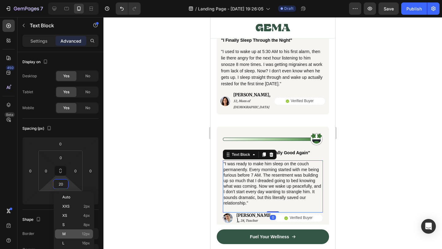
click at [85, 232] on span "12px" at bounding box center [86, 234] width 8 height 4
type input "12"
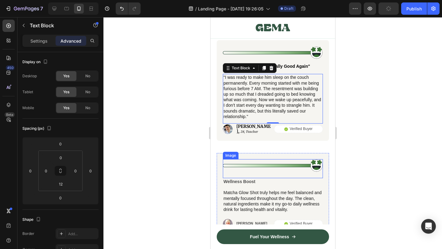
scroll to position [2370, 0]
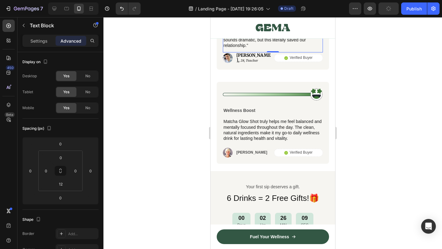
click at [376, 191] on div at bounding box center [272, 133] width 338 height 232
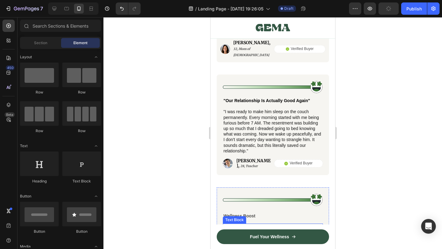
scroll to position [2259, 0]
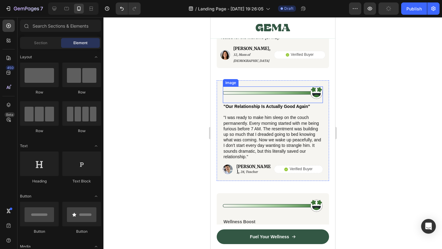
click at [283, 87] on img at bounding box center [272, 93] width 100 height 13
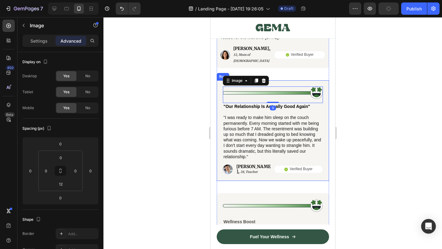
scroll to position [2280, 0]
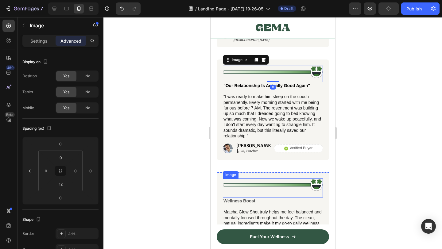
click at [264, 182] on img at bounding box center [272, 185] width 100 height 13
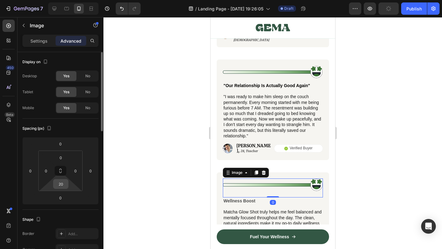
click at [61, 182] on input "20" at bounding box center [61, 184] width 12 height 9
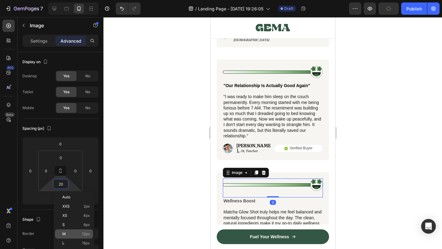
click at [83, 235] on span "12px" at bounding box center [86, 234] width 8 height 4
type input "12"
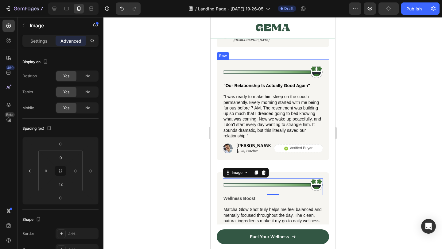
click at [349, 147] on div at bounding box center [272, 133] width 338 height 232
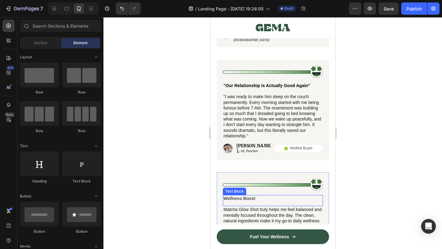
scroll to position [2325, 0]
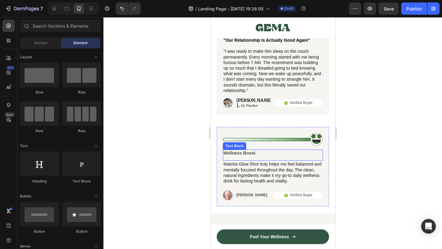
click at [256, 150] on p "Wellness Boost" at bounding box center [272, 153] width 99 height 6
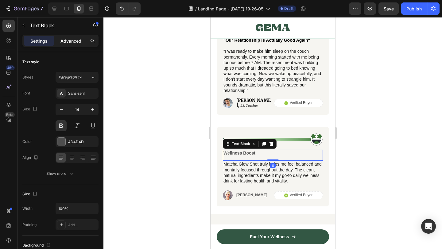
click at [72, 39] on p "Advanced" at bounding box center [70, 41] width 21 height 6
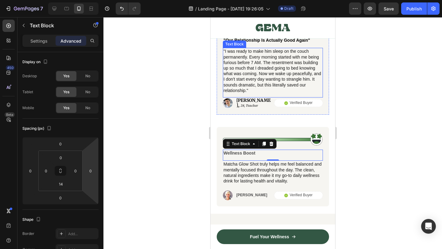
scroll to position [2278, 0]
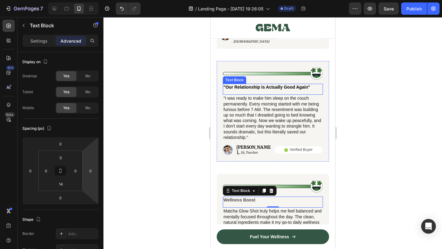
click at [252, 85] on span ""Our Relationship Is Actually Good Again"" at bounding box center [266, 87] width 87 height 5
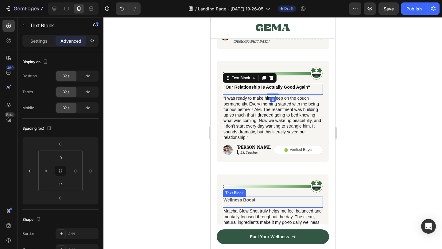
click at [257, 197] on p "Wellness Boost" at bounding box center [272, 200] width 99 height 6
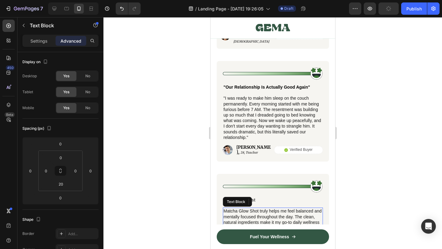
click at [248, 208] on p "Matcha Glow Shot truly helps me feel balanced and mentally focused throughout t…" at bounding box center [272, 219] width 99 height 22
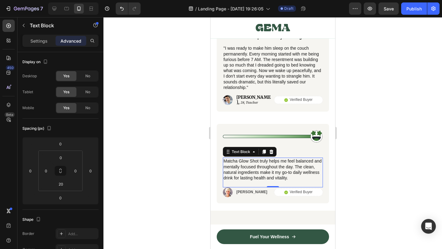
click at [287, 160] on p "Matcha Glow Shot truly helps me feel balanced and mentally focused throughout t…" at bounding box center [272, 169] width 99 height 22
click at [284, 150] on div "Wellness Boost Text Block" at bounding box center [272, 152] width 100 height 11
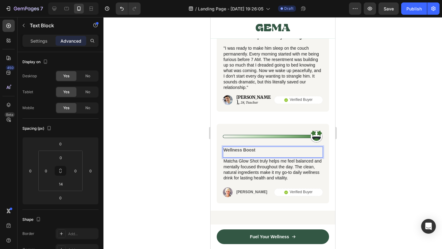
click at [263, 147] on p "Wellness Boost" at bounding box center [272, 150] width 99 height 6
click at [277, 147] on p ""No More Being His Human Alarm Clock"" at bounding box center [272, 150] width 99 height 6
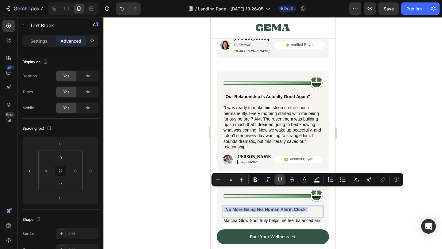
scroll to position [2281, 0]
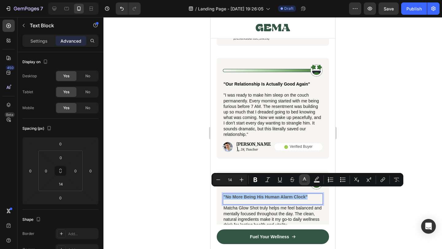
click at [306, 181] on rect "Editor contextual toolbar" at bounding box center [305, 182] width 6 height 2
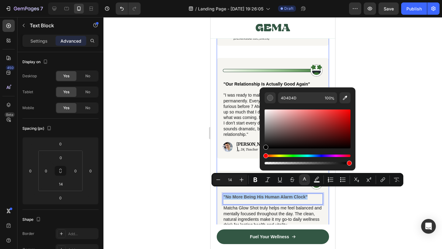
drag, startPoint x: 505, startPoint y: 158, endPoint x: 252, endPoint y: 157, distance: 253.8
type input "000000"
click at [374, 204] on div at bounding box center [272, 133] width 338 height 232
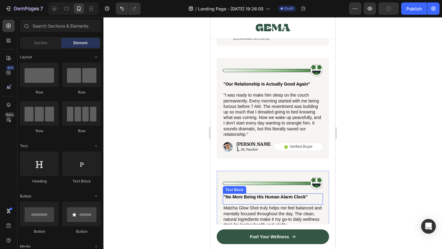
scroll to position [2324, 0]
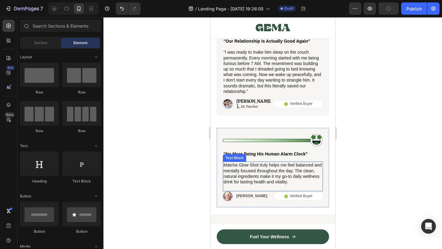
click at [262, 174] on p "Matcha Glow Shot truly helps me feel balanced and mentally focused throughout t…" at bounding box center [272, 173] width 99 height 22
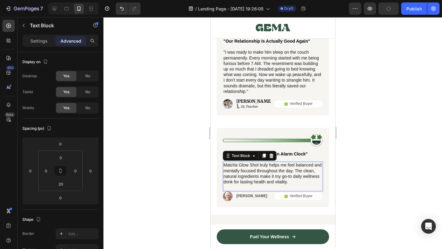
click at [262, 174] on p "Matcha Glow Shot truly helps me feel balanced and mentally focused throughout t…" at bounding box center [272, 173] width 99 height 22
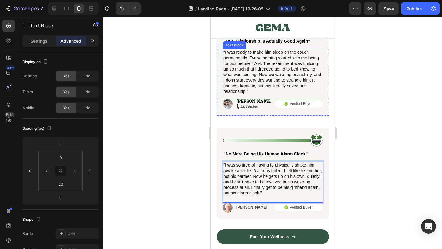
click at [255, 71] on p ""I was ready to make him sleep on the couch permanently. Every morning started …" at bounding box center [272, 71] width 99 height 45
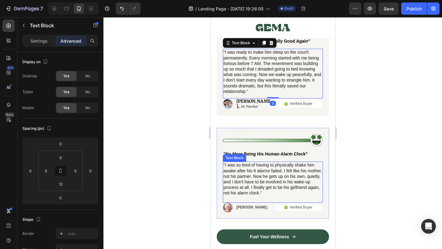
click at [280, 175] on p ""I was so tired of having to physically shake him awake after his 6 alarms fail…" at bounding box center [272, 178] width 99 height 33
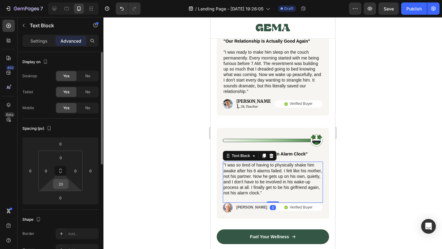
click at [63, 185] on input "20" at bounding box center [61, 184] width 12 height 9
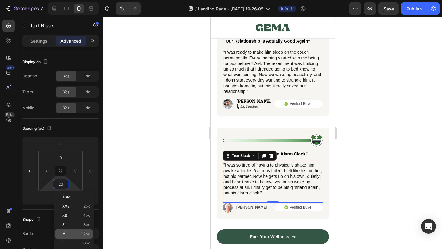
click at [83, 234] on span "12px" at bounding box center [86, 234] width 8 height 4
type input "12"
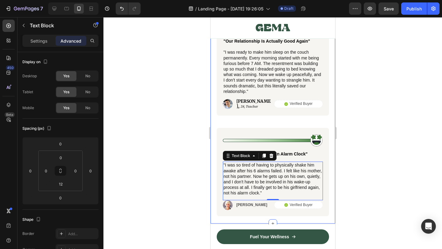
click at [373, 147] on div at bounding box center [272, 133] width 338 height 232
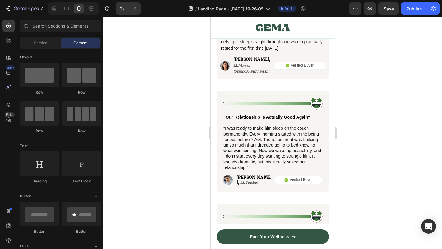
scroll to position [2339, 0]
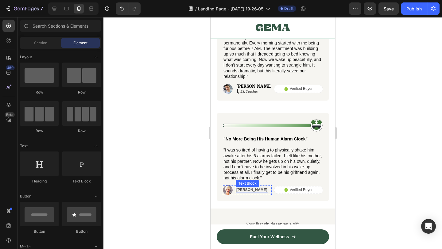
click at [241, 188] on p "[PERSON_NAME]" at bounding box center [251, 190] width 31 height 5
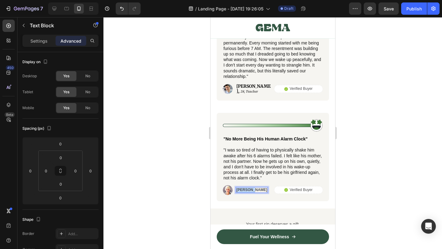
click at [241, 188] on p "[PERSON_NAME]" at bounding box center [251, 190] width 31 height 5
click at [251, 186] on p "[PERSON_NAME], 35, Nurse" at bounding box center [253, 191] width 35 height 10
drag, startPoint x: 251, startPoint y: 185, endPoint x: 235, endPoint y: 184, distance: 16.3
click at [235, 185] on div "Image [PERSON_NAME], [STREET_ADDRESS]" at bounding box center [246, 190] width 49 height 11
click at [43, 38] on p "Settings" at bounding box center [38, 41] width 17 height 6
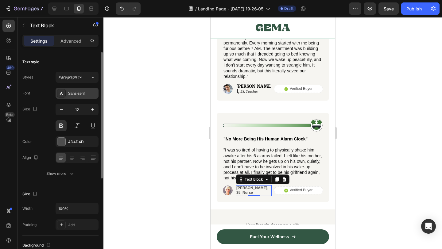
click at [83, 98] on div "Sans-serif" at bounding box center [77, 93] width 43 height 11
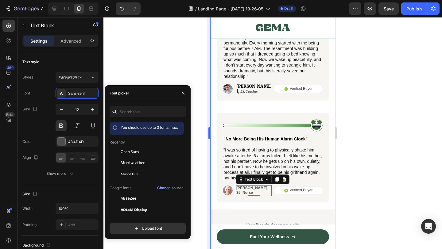
click at [140, 164] on span "Merriweather" at bounding box center [133, 163] width 24 height 6
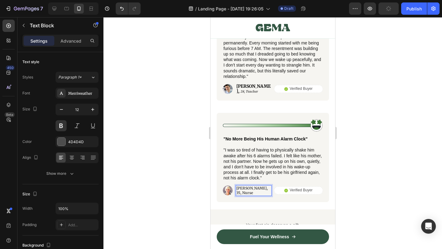
click at [252, 186] on p "[PERSON_NAME], 35, Nurse" at bounding box center [253, 191] width 35 height 10
drag, startPoint x: 252, startPoint y: 186, endPoint x: 235, endPoint y: 185, distance: 17.2
click at [234, 185] on div "Image [PERSON_NAME], [STREET_ADDRESS]" at bounding box center [246, 190] width 49 height 11
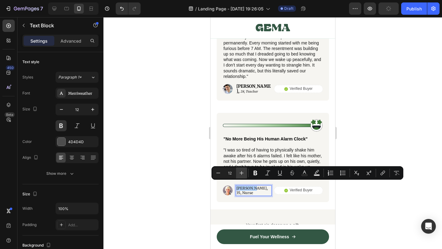
click at [244, 176] on icon "Editor contextual toolbar" at bounding box center [241, 173] width 6 height 6
type input "14"
click at [257, 187] on p "[PERSON_NAME], 35, Nurse" at bounding box center [253, 191] width 35 height 10
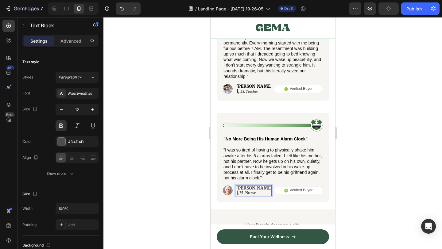
click at [258, 186] on p "[PERSON_NAME], 35, Nurse" at bounding box center [253, 191] width 35 height 10
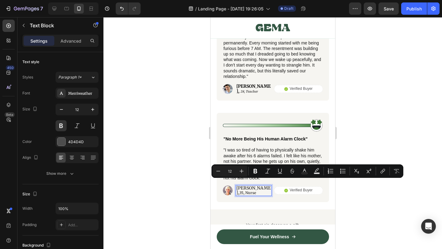
drag, startPoint x: 255, startPoint y: 183, endPoint x: 262, endPoint y: 187, distance: 7.9
click at [262, 187] on p "[PERSON_NAME], 35, Nurse" at bounding box center [253, 191] width 35 height 10
click at [223, 175] on button "Minus" at bounding box center [218, 171] width 11 height 11
type input "10"
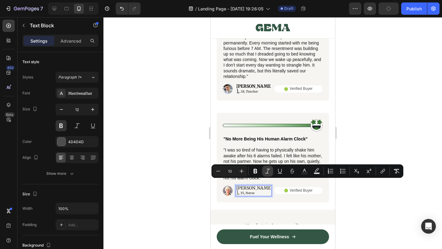
click at [272, 170] on button "Italic" at bounding box center [267, 171] width 11 height 11
click at [381, 137] on div at bounding box center [272, 133] width 338 height 232
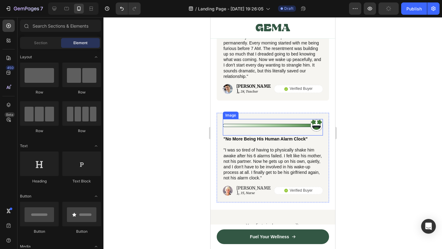
scroll to position [2332, 0]
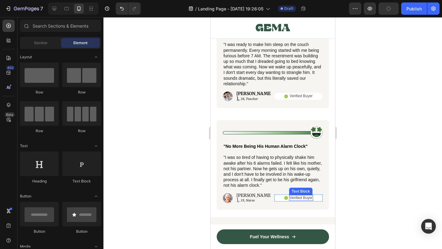
click at [274, 171] on p ""I was so tired of having to physically shake him awake after his 6 alarms fail…" at bounding box center [272, 171] width 99 height 33
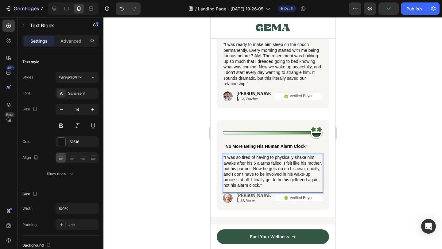
click at [263, 160] on p ""I was so tired of having to physically shake him awake after his 6 alarms fail…" at bounding box center [272, 171] width 99 height 33
click at [273, 183] on p ""I was so tired of having to physically shake him awake after his 6 alarms fail…" at bounding box center [272, 171] width 99 height 33
click at [252, 193] on span "[PERSON_NAME]," at bounding box center [253, 198] width 34 height 10
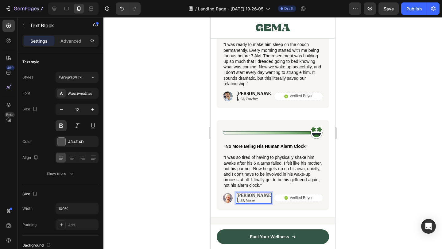
click at [255, 193] on p "[PERSON_NAME], 35, Nurse" at bounding box center [253, 198] width 35 height 10
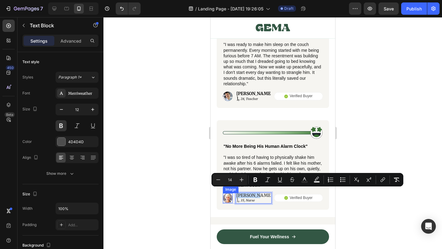
drag, startPoint x: 255, startPoint y: 193, endPoint x: 228, endPoint y: 193, distance: 26.7
click at [228, 193] on div "Image [PERSON_NAME], [STREET_ADDRESS]" at bounding box center [246, 198] width 49 height 11
click at [257, 182] on icon "Editor contextual toolbar" at bounding box center [255, 180] width 6 height 6
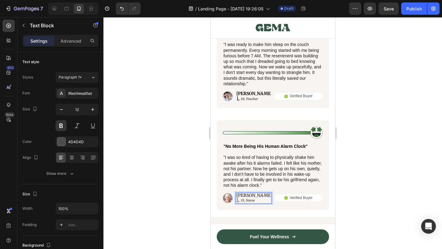
click at [253, 193] on strong "[PERSON_NAME]," at bounding box center [253, 198] width 34 height 10
drag, startPoint x: 255, startPoint y: 193, endPoint x: 229, endPoint y: 189, distance: 26.3
click at [229, 193] on div "Image [PERSON_NAME], [STREET_ADDRESS]" at bounding box center [246, 198] width 49 height 11
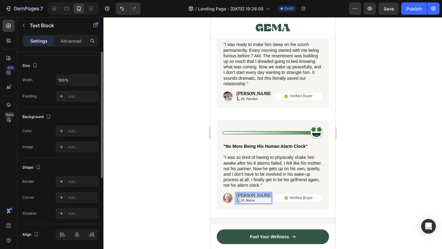
scroll to position [0, 0]
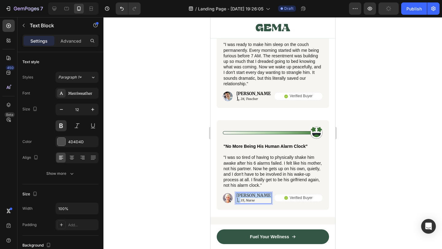
click at [245, 193] on strong "[PERSON_NAME]," at bounding box center [253, 198] width 34 height 10
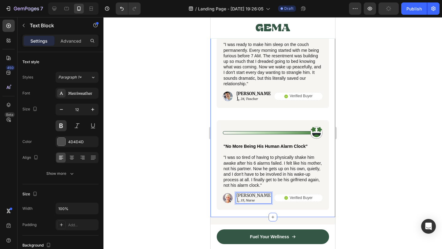
click at [355, 202] on div at bounding box center [272, 133] width 338 height 232
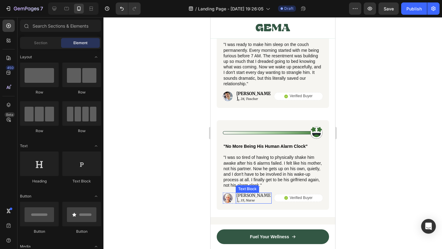
click at [254, 199] on icon "35, Nurse" at bounding box center [247, 201] width 14 height 4
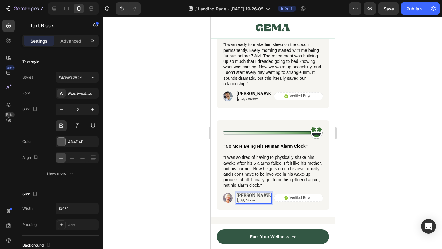
scroll to position [2332, 0]
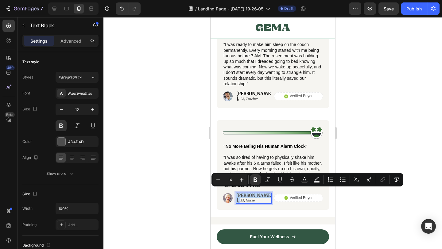
drag, startPoint x: 256, startPoint y: 192, endPoint x: 237, endPoint y: 191, distance: 19.4
click at [237, 193] on p "[PERSON_NAME], 35, Nurse" at bounding box center [253, 198] width 35 height 10
click at [306, 180] on icon "Editor contextual toolbar" at bounding box center [304, 178] width 3 height 3
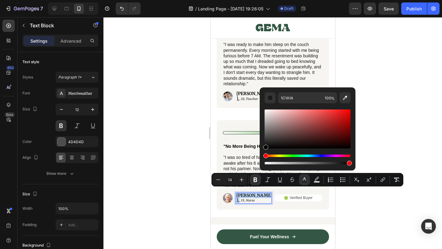
drag, startPoint x: 281, startPoint y: 119, endPoint x: 261, endPoint y: 151, distance: 37.1
click at [261, 151] on div "1C1A1A 100 %" at bounding box center [308, 126] width 96 height 78
type input "000000"
click at [387, 132] on div at bounding box center [272, 133] width 338 height 232
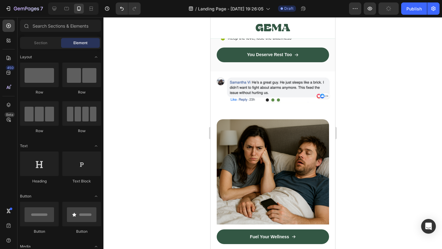
scroll to position [307, 0]
